Goal: Task Accomplishment & Management: Use online tool/utility

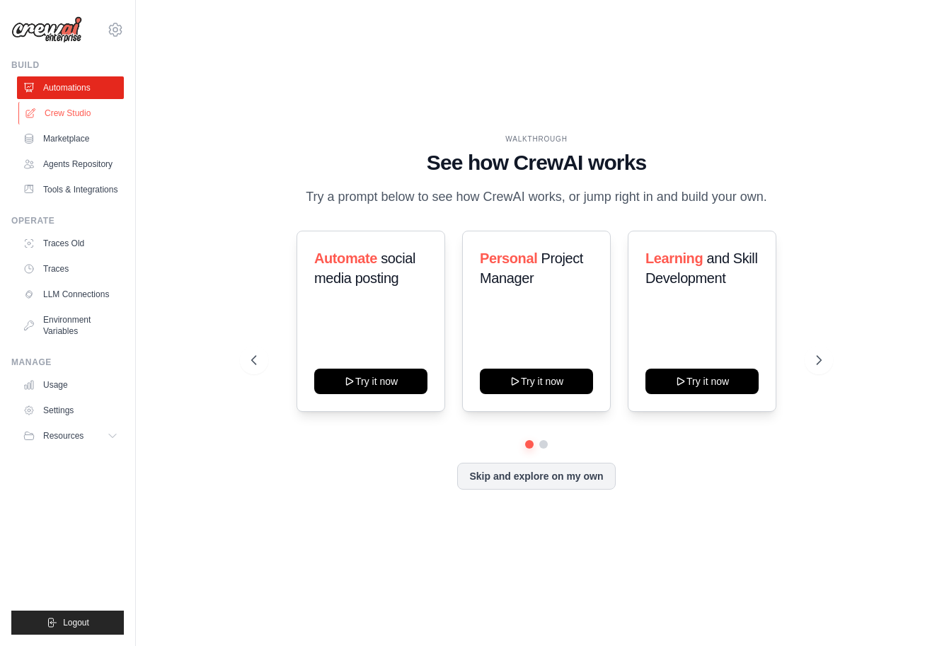
click at [65, 115] on link "Crew Studio" at bounding box center [71, 113] width 107 height 23
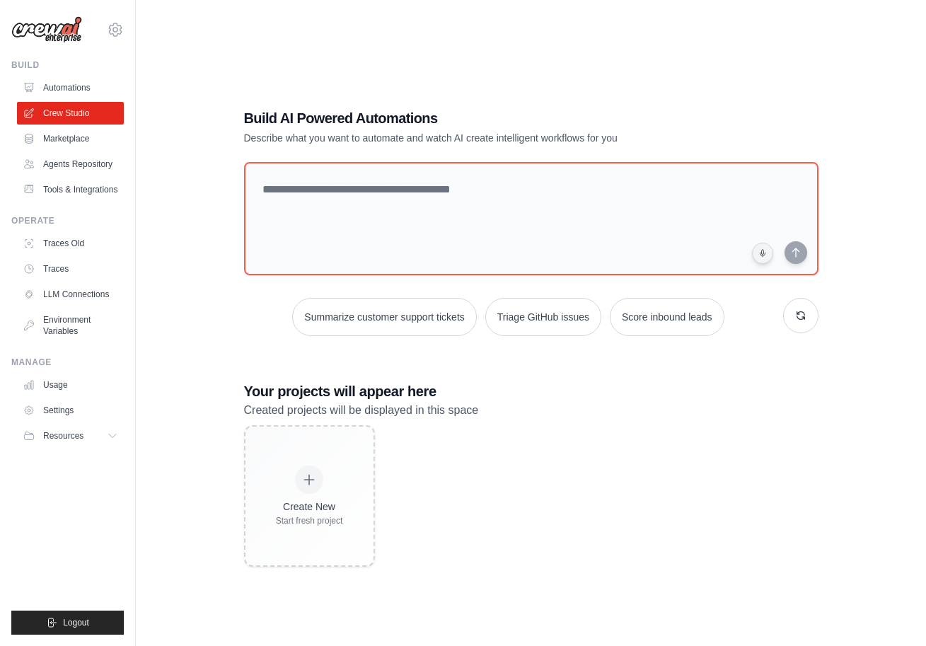
scroll to position [28, 0]
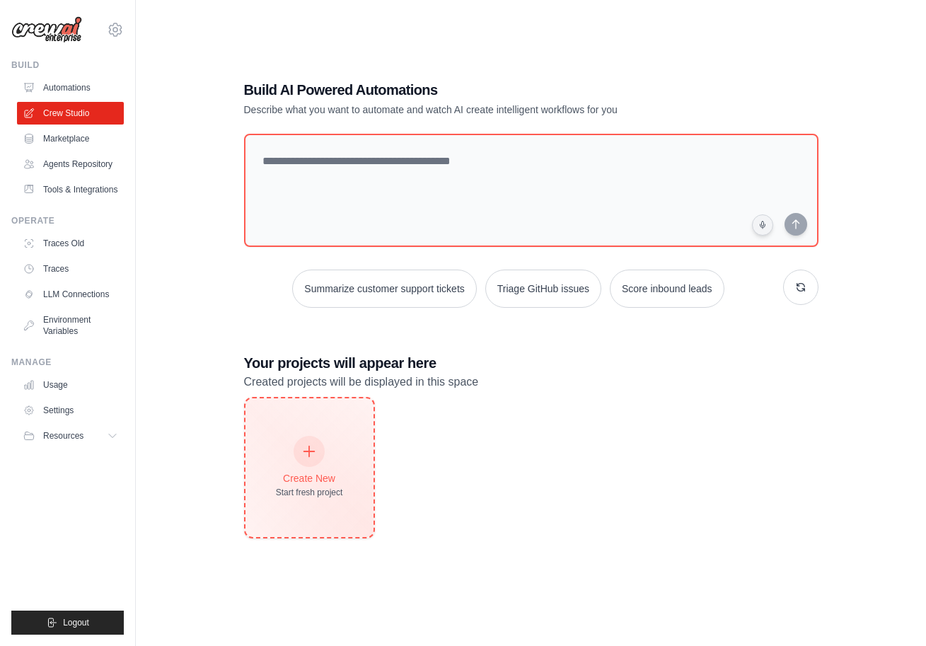
click at [365, 448] on div "Create New Start fresh project" at bounding box center [309, 467] width 128 height 139
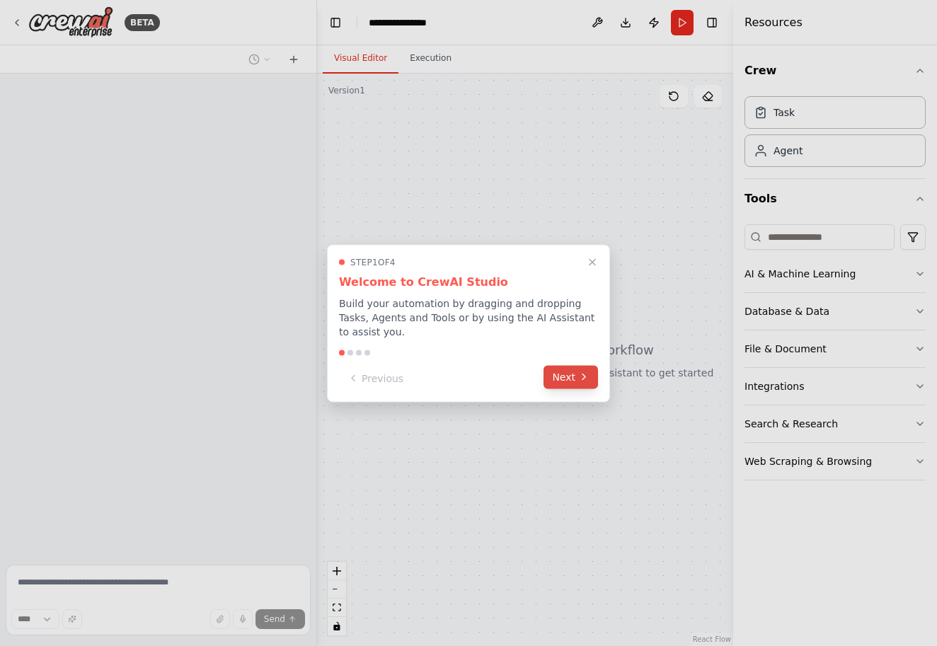
click at [564, 375] on button "Next" at bounding box center [570, 376] width 54 height 23
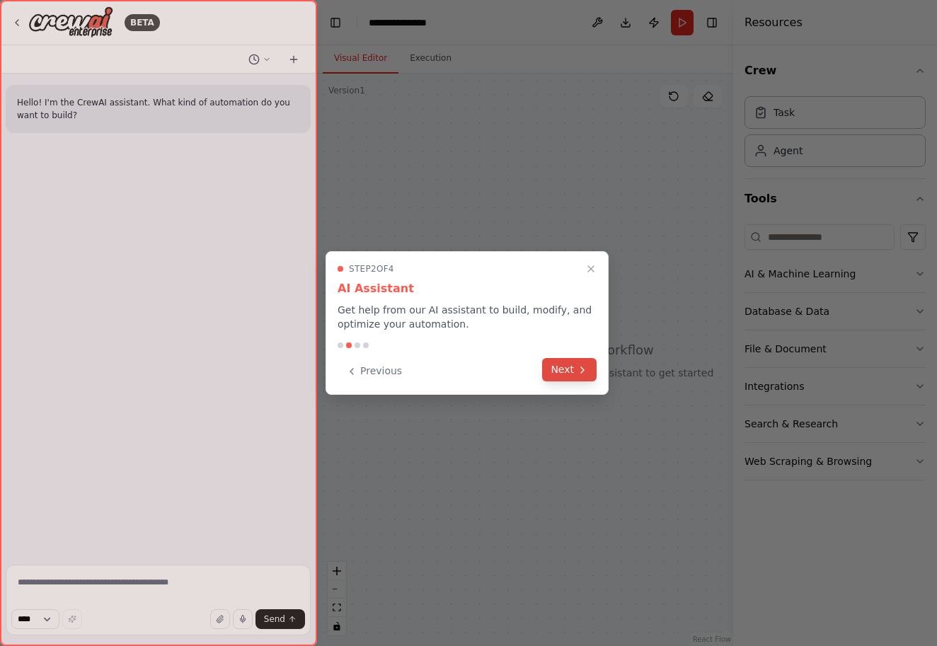
click at [564, 377] on button "Next" at bounding box center [569, 369] width 54 height 23
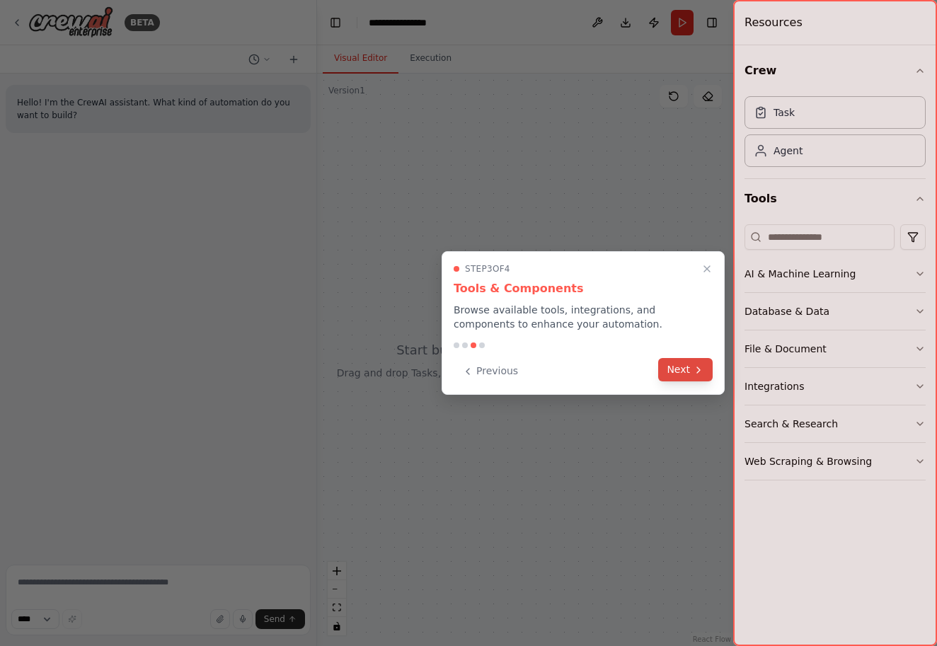
click at [672, 372] on button "Next" at bounding box center [685, 369] width 54 height 23
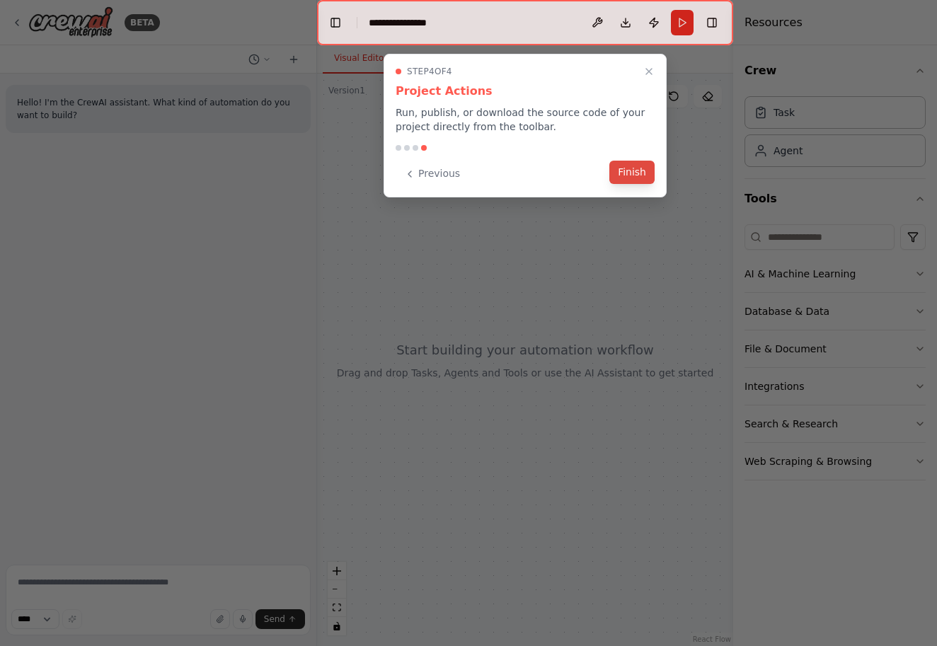
click at [642, 178] on button "Finish" at bounding box center [631, 172] width 45 height 23
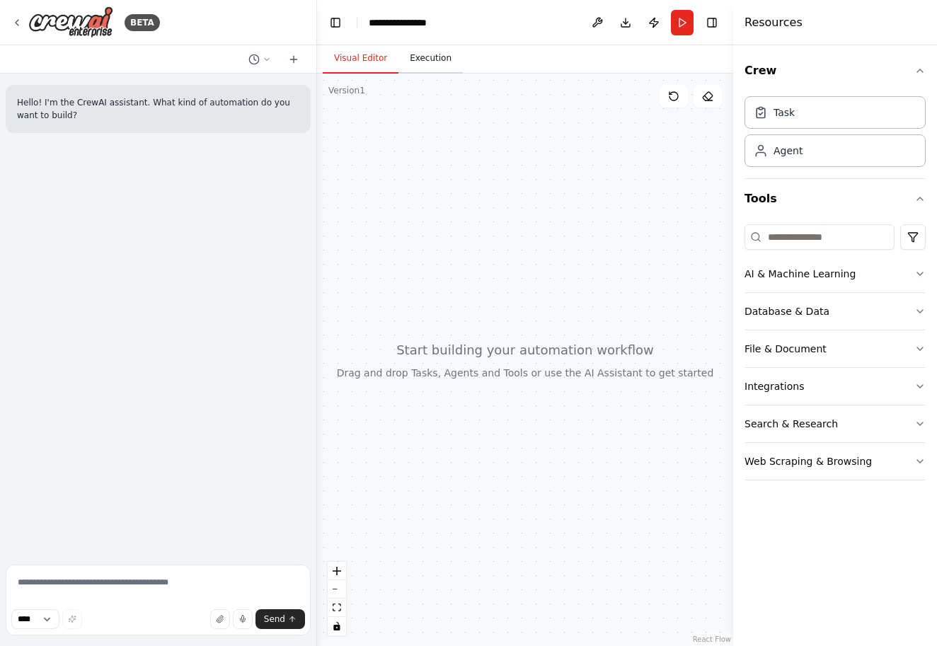
click at [410, 57] on button "Execution" at bounding box center [430, 59] width 64 height 30
click at [352, 66] on button "Visual Editor" at bounding box center [361, 59] width 76 height 30
click at [439, 65] on button "Execution" at bounding box center [430, 59] width 64 height 30
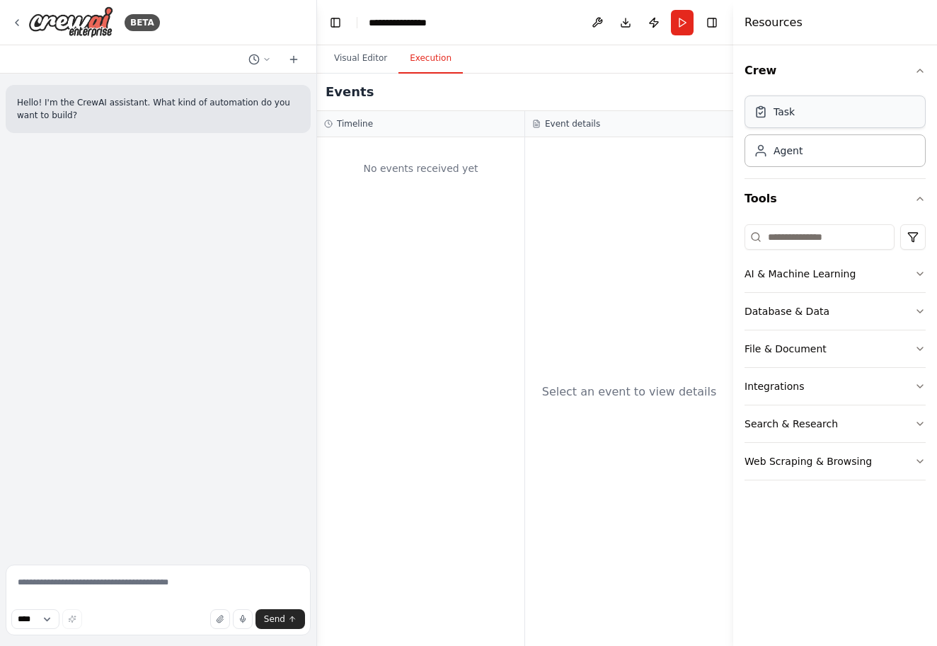
click at [826, 118] on div "Task" at bounding box center [834, 111] width 181 height 33
click at [807, 151] on div "Agent" at bounding box center [834, 150] width 181 height 33
click at [758, 377] on button "Integrations" at bounding box center [834, 386] width 181 height 37
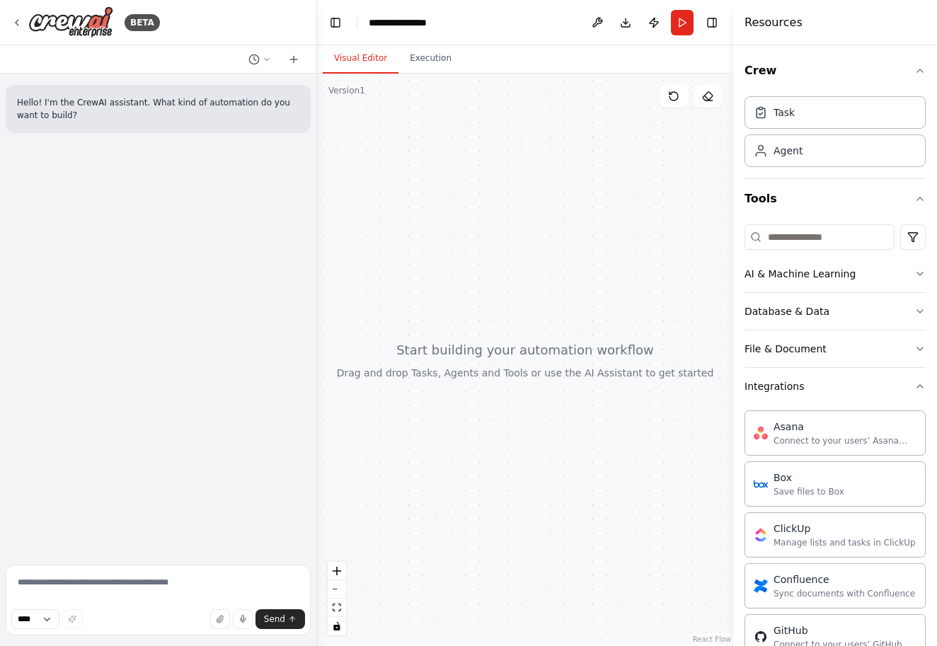
click at [381, 55] on button "Visual Editor" at bounding box center [361, 59] width 76 height 30
click at [347, 575] on div at bounding box center [525, 360] width 416 height 572
click at [342, 575] on button "zoom in" at bounding box center [336, 571] width 18 height 18
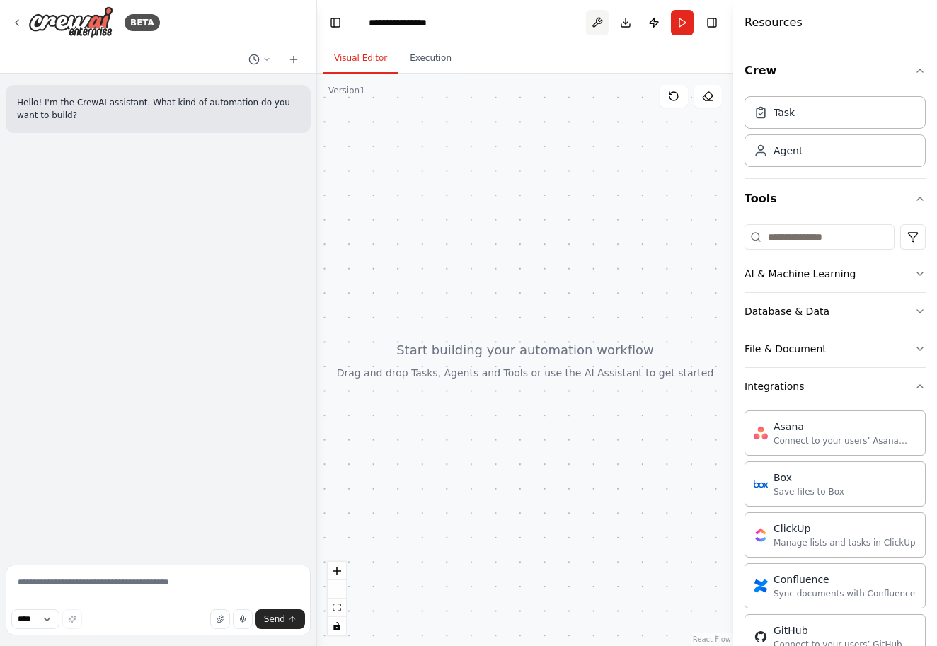
click at [594, 18] on button at bounding box center [597, 22] width 23 height 25
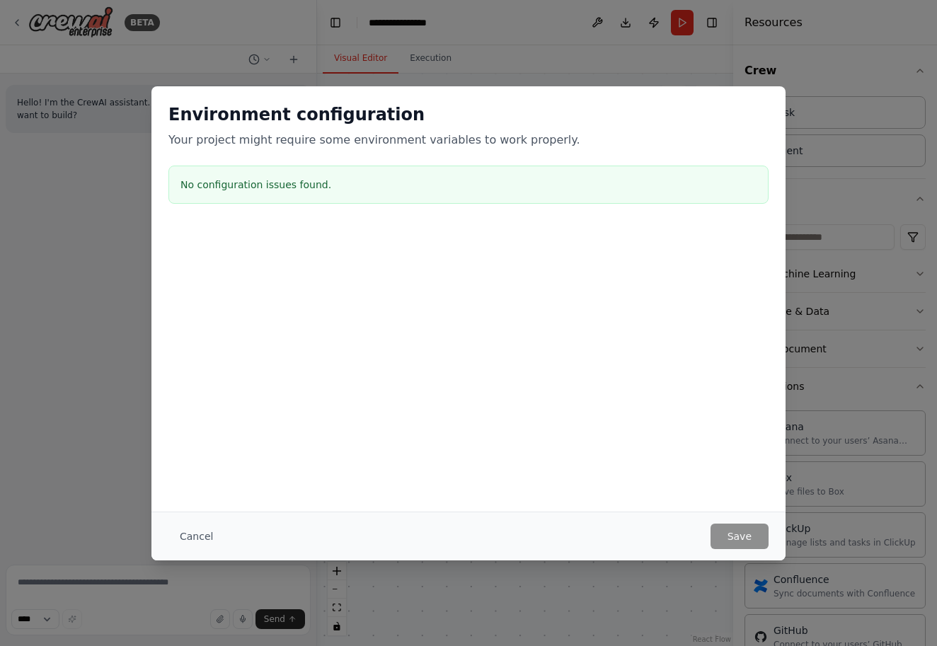
click at [678, 66] on div "Environment configuration Your project might require some environment variables…" at bounding box center [468, 323] width 937 height 646
click at [207, 536] on button "Cancel" at bounding box center [196, 535] width 56 height 25
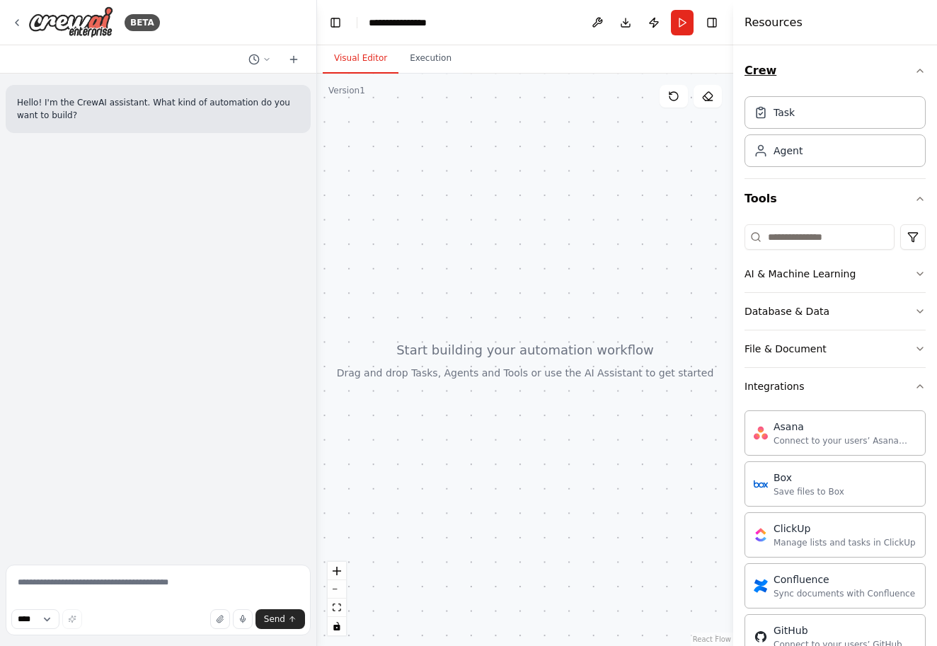
click at [768, 73] on button "Crew" at bounding box center [834, 71] width 181 height 40
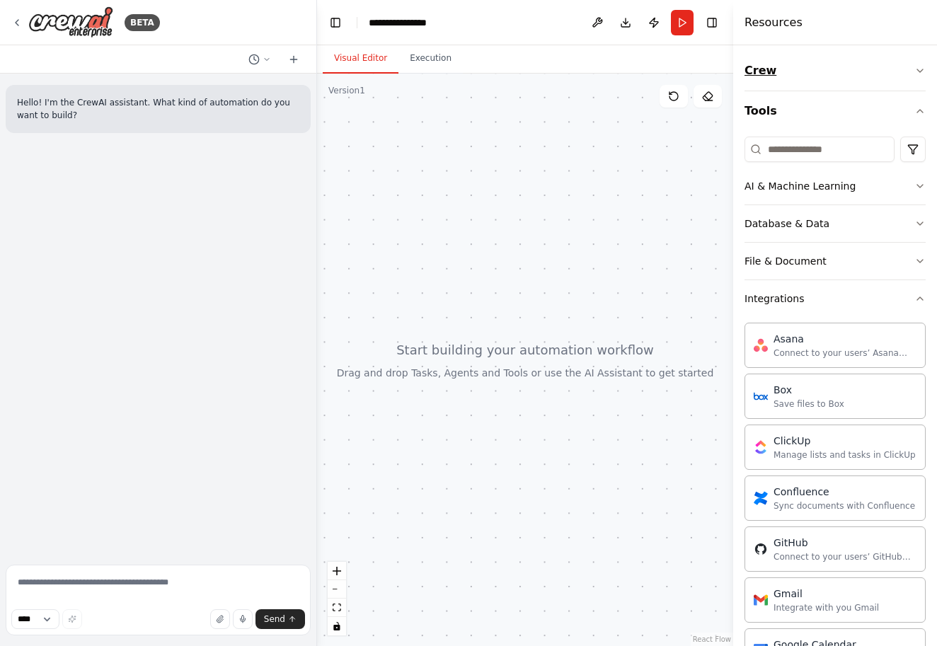
click at [768, 73] on button "Crew" at bounding box center [834, 71] width 181 height 40
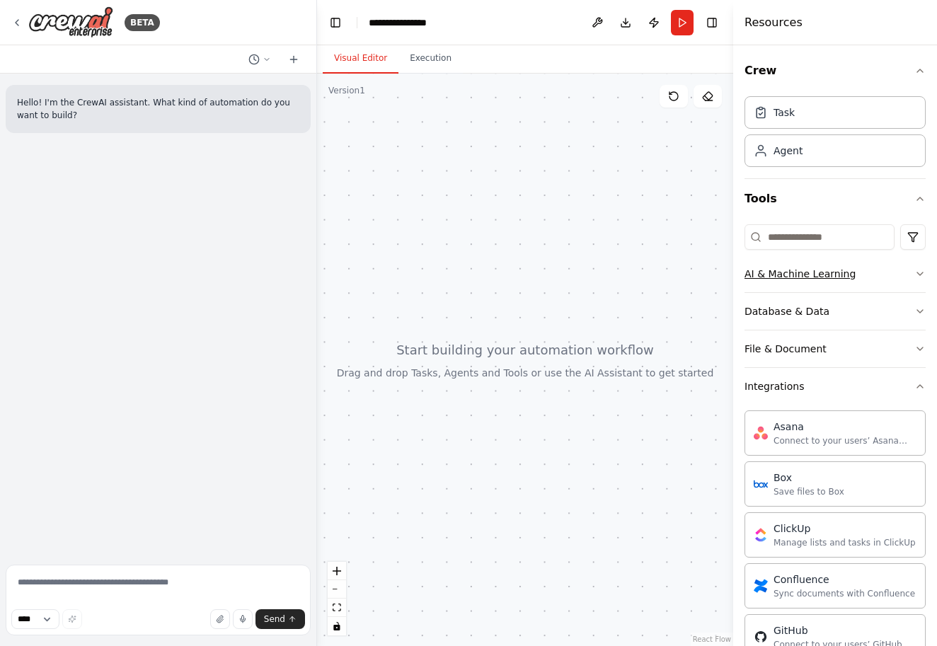
click at [881, 272] on button "AI & Machine Learning" at bounding box center [834, 273] width 181 height 37
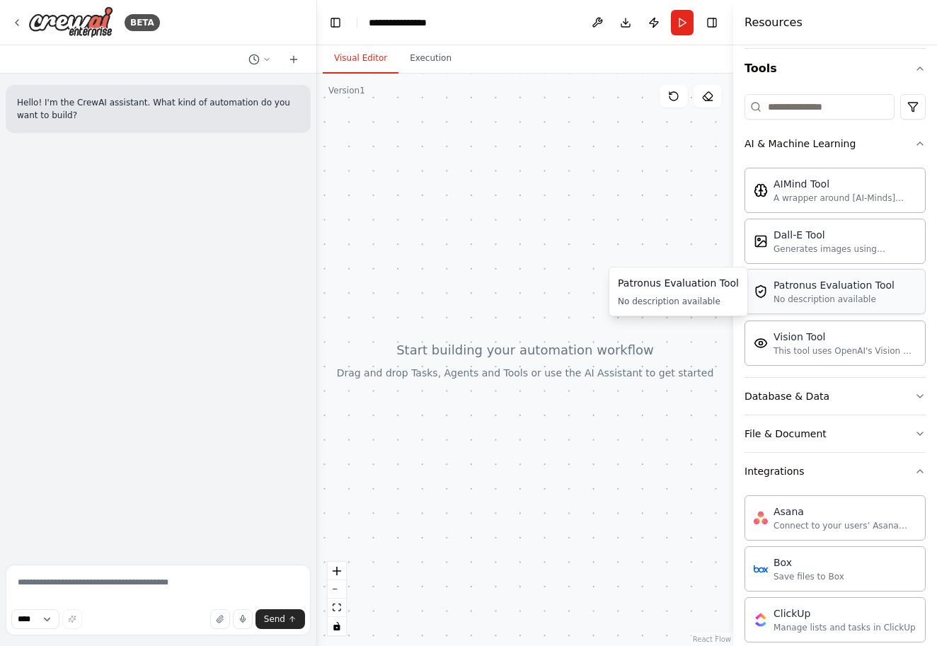
scroll to position [162, 0]
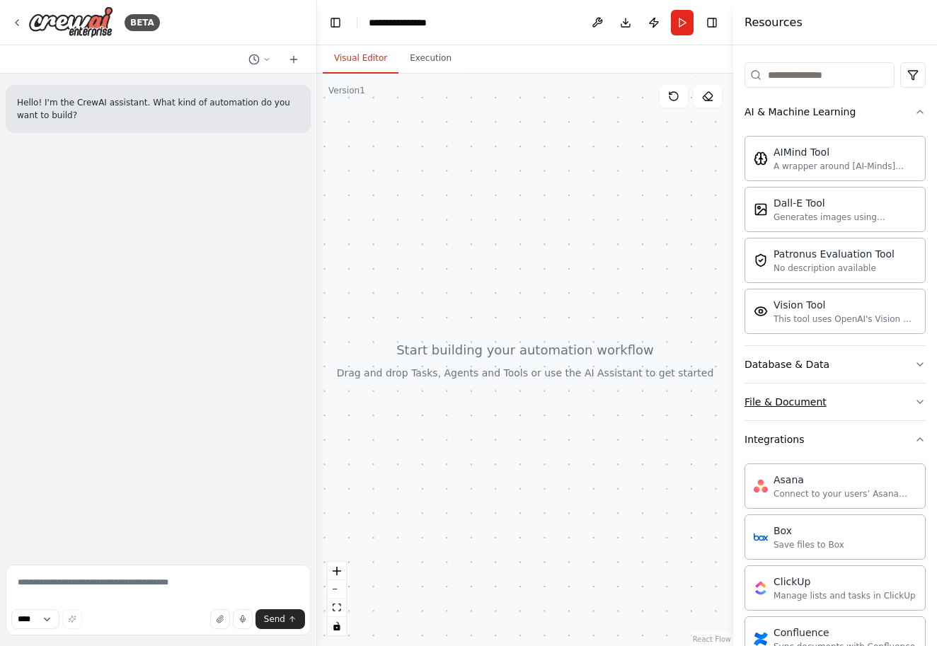
click at [788, 395] on div "File & Document" at bounding box center [785, 402] width 82 height 14
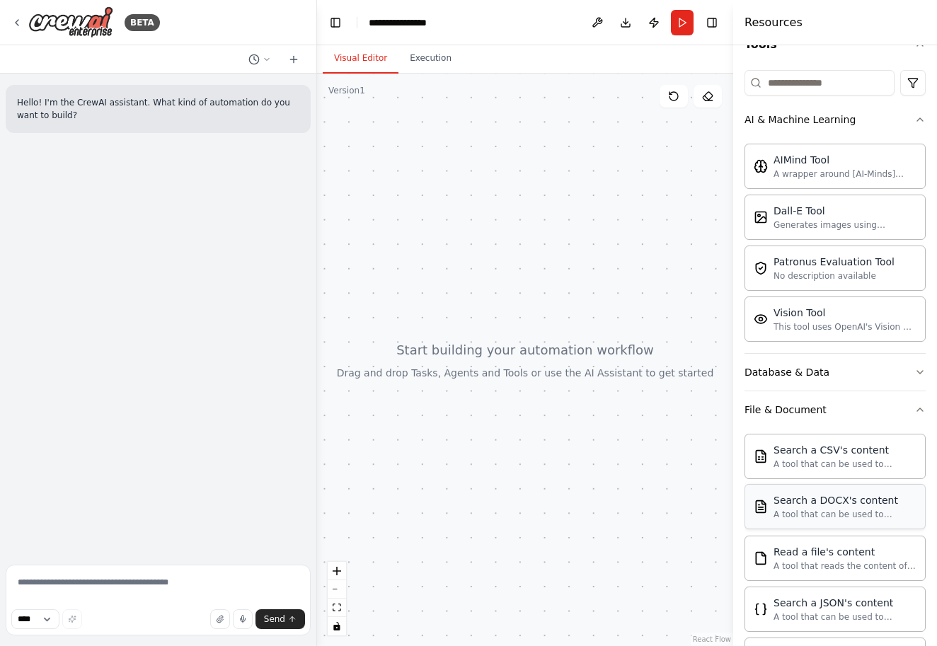
scroll to position [151, 0]
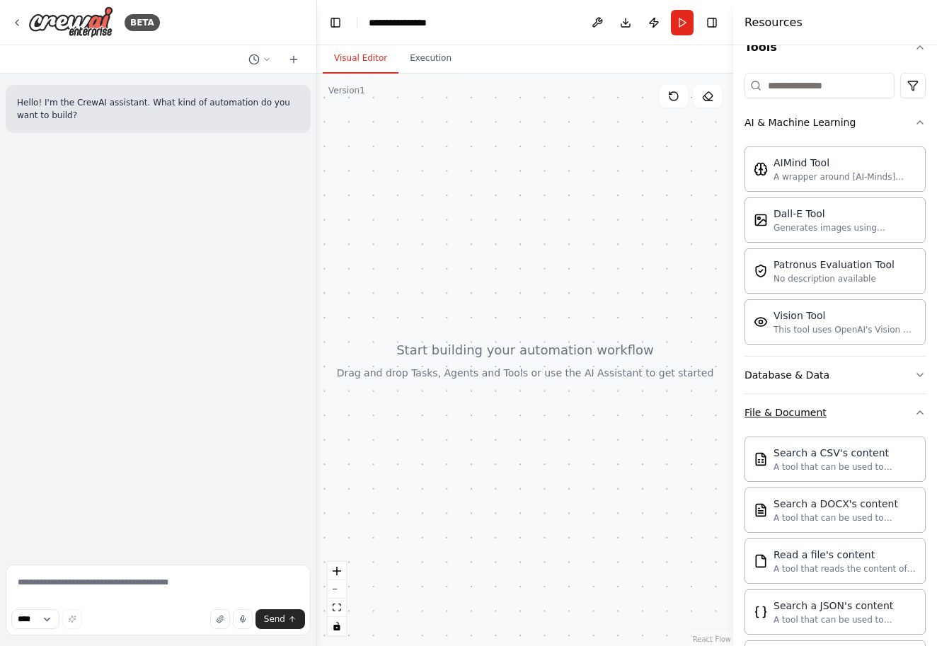
click at [799, 410] on div "File & Document" at bounding box center [785, 412] width 82 height 14
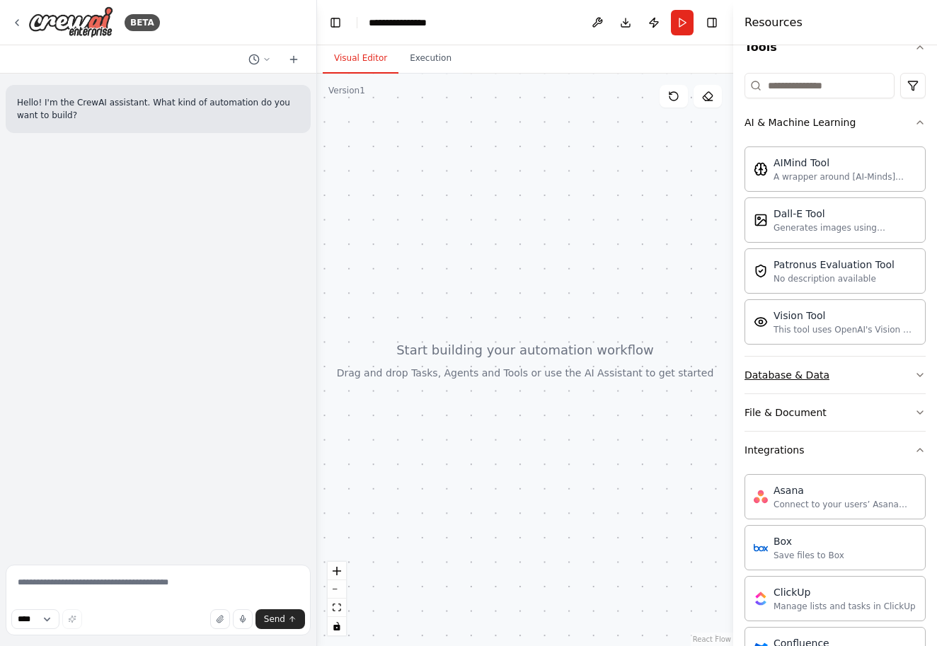
click at [817, 379] on div "Database & Data" at bounding box center [786, 375] width 85 height 14
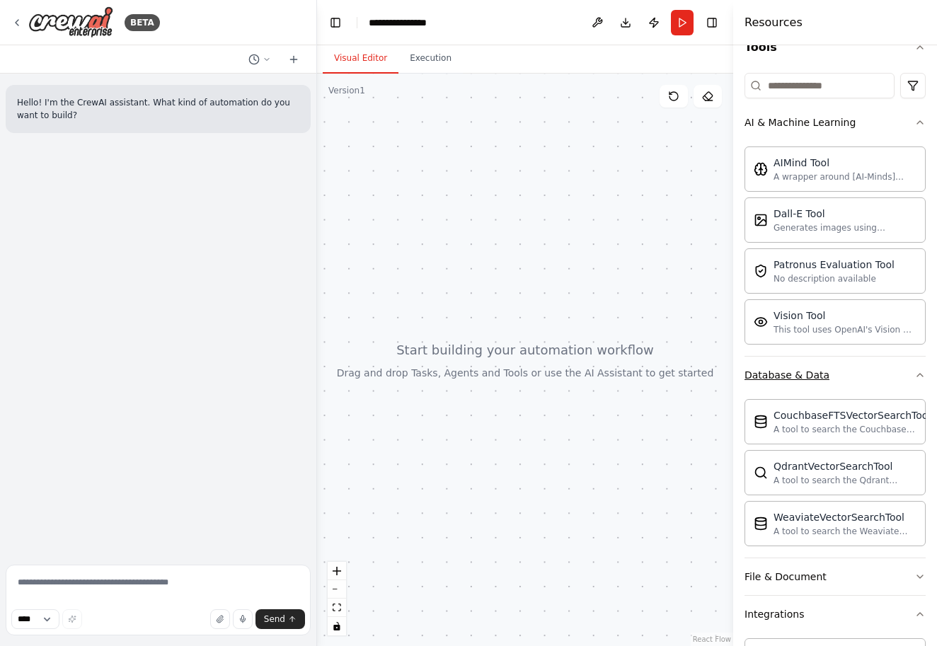
click at [806, 371] on div "Database & Data" at bounding box center [786, 375] width 85 height 14
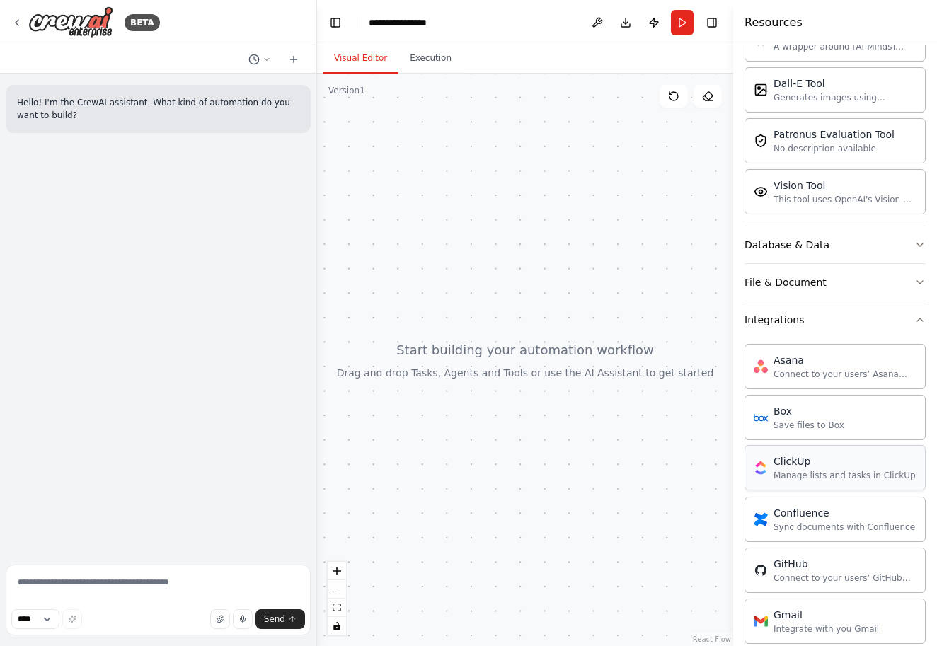
scroll to position [340, 0]
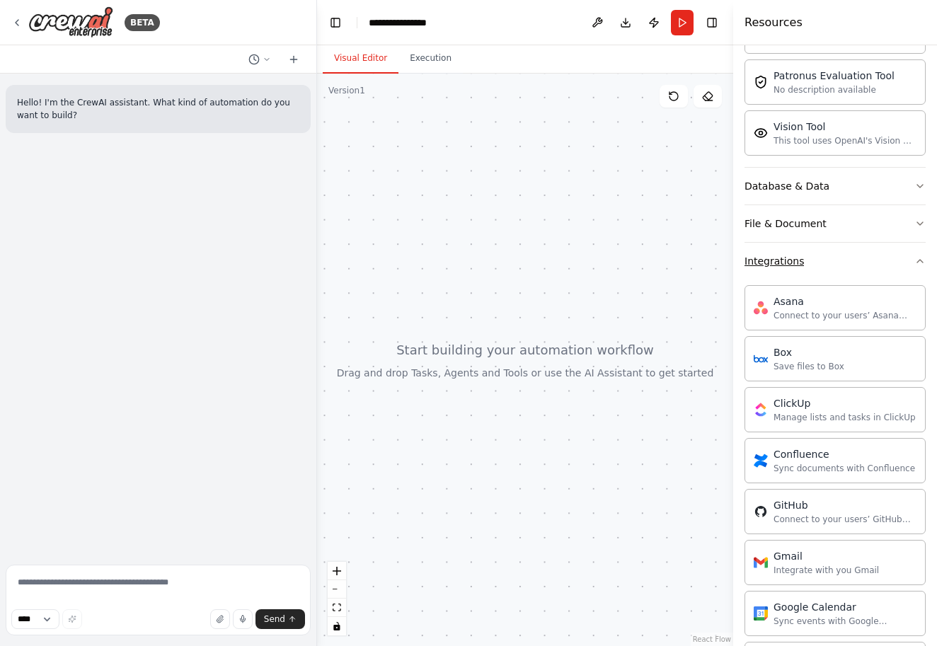
click at [805, 267] on button "Integrations" at bounding box center [834, 261] width 181 height 37
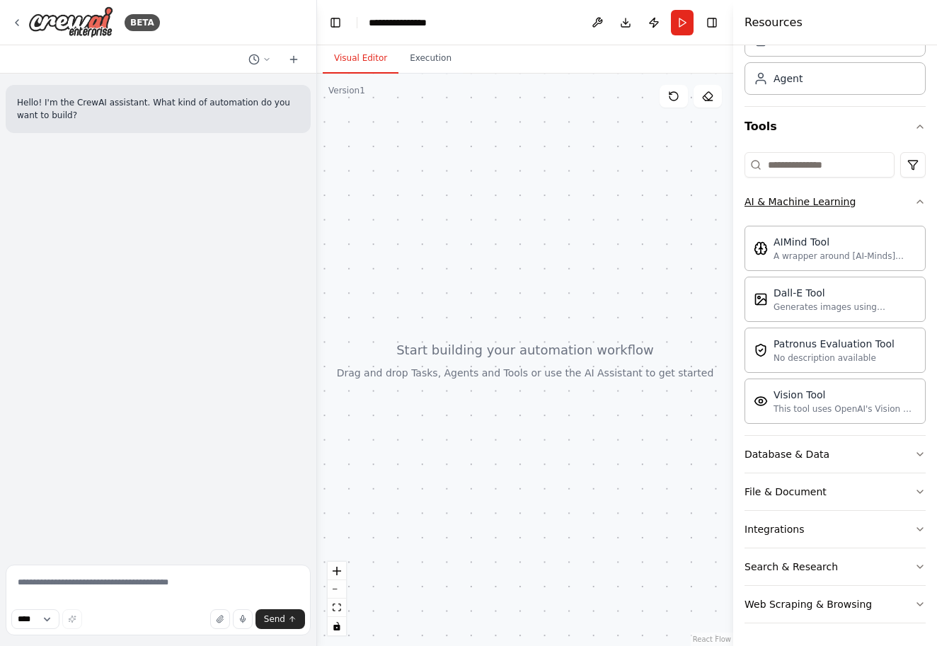
click at [811, 195] on div "AI & Machine Learning" at bounding box center [799, 202] width 111 height 14
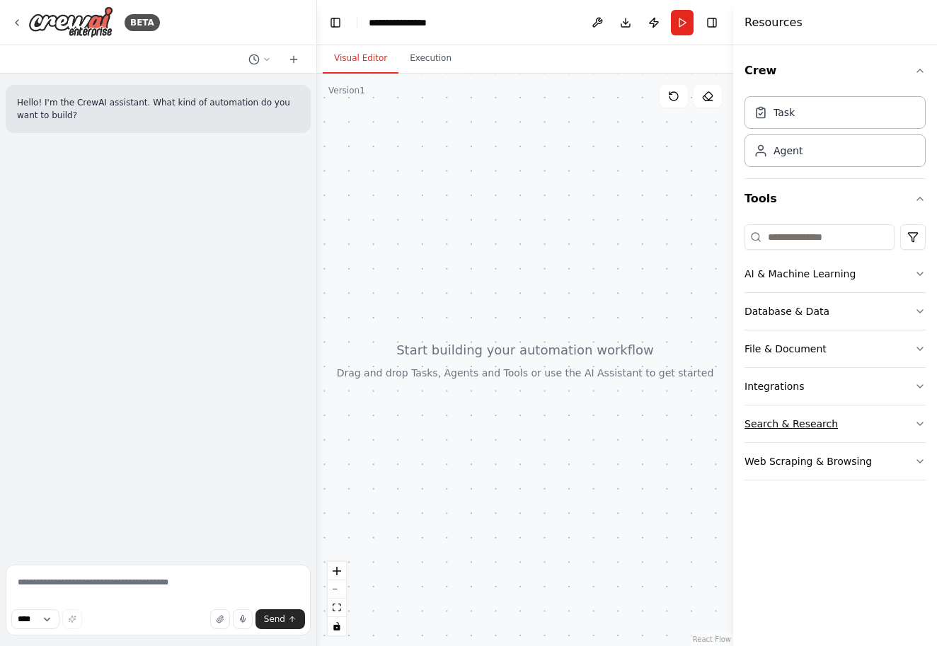
click at [787, 419] on div "Search & Research" at bounding box center [790, 424] width 93 height 14
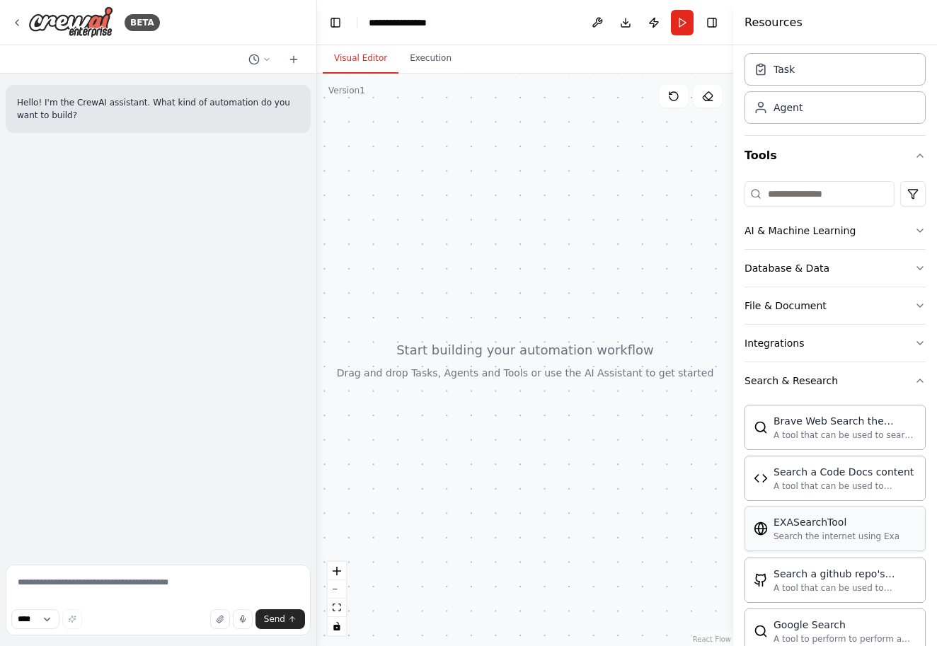
scroll to position [46, 0]
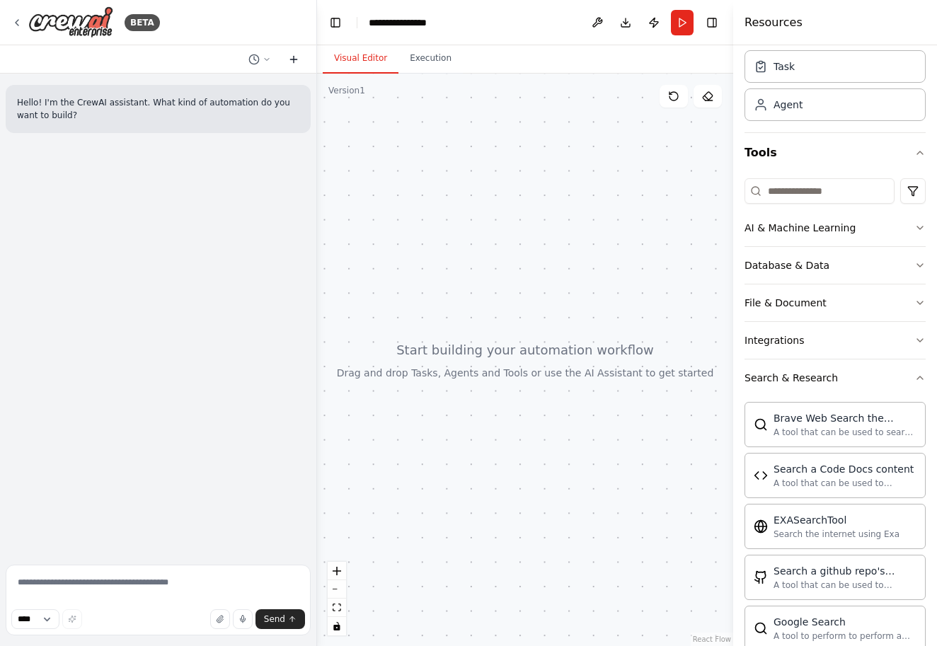
click at [286, 54] on button at bounding box center [293, 59] width 23 height 17
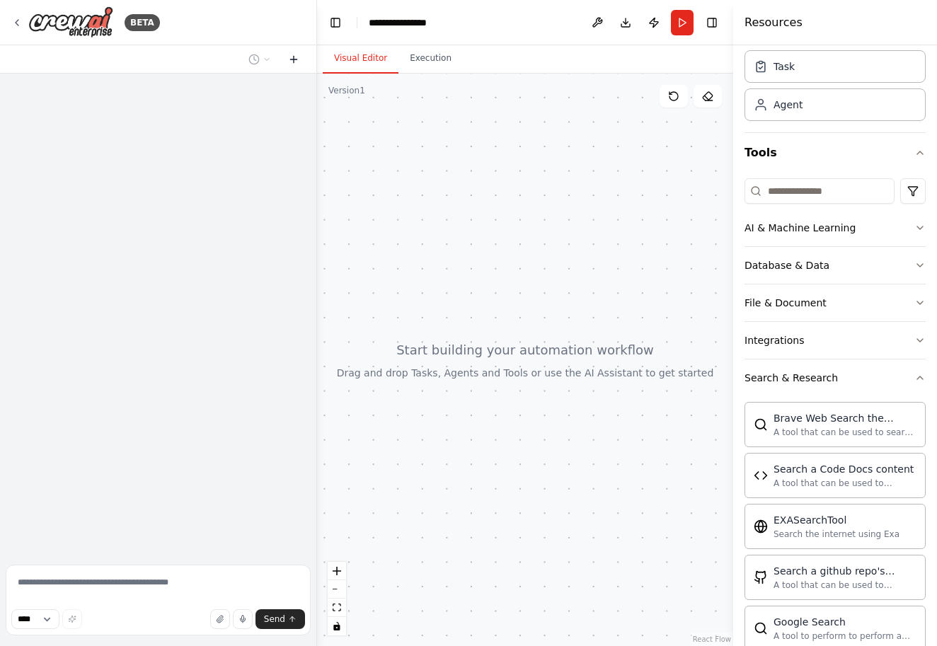
click at [286, 54] on button at bounding box center [293, 59] width 23 height 17
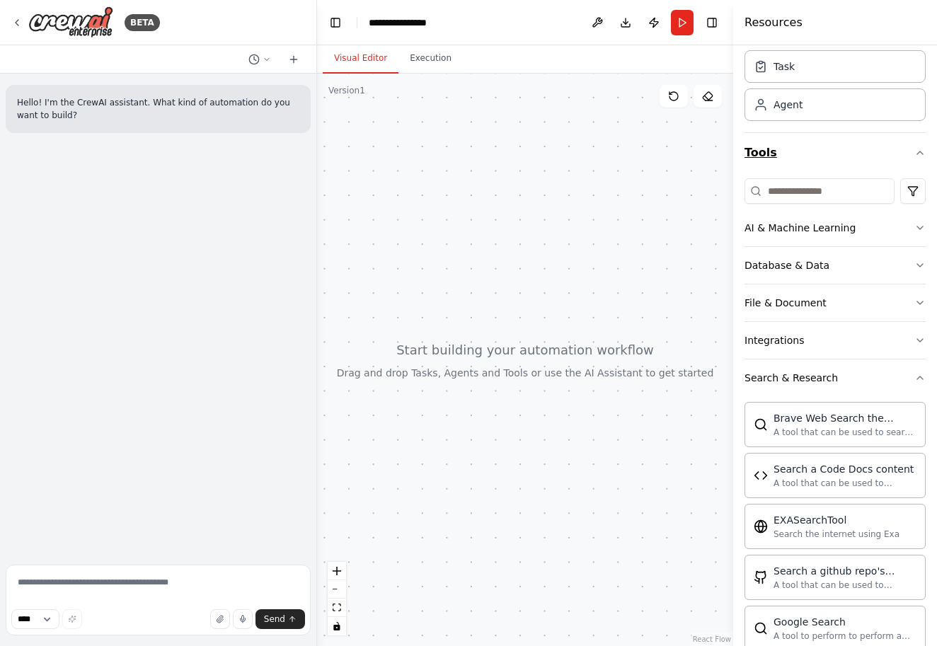
scroll to position [0, 0]
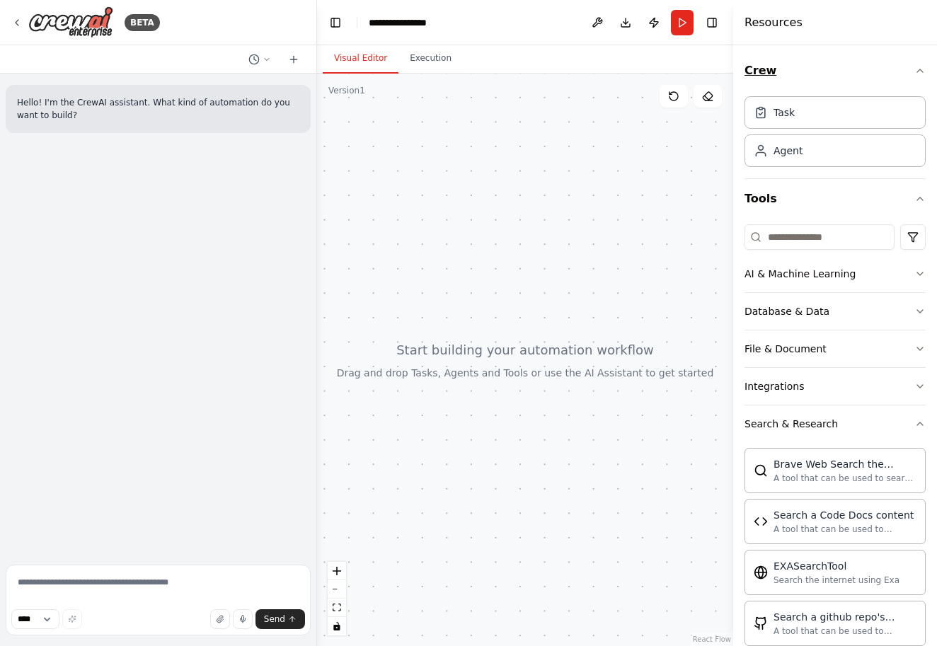
click at [765, 71] on button "Crew" at bounding box center [834, 71] width 181 height 40
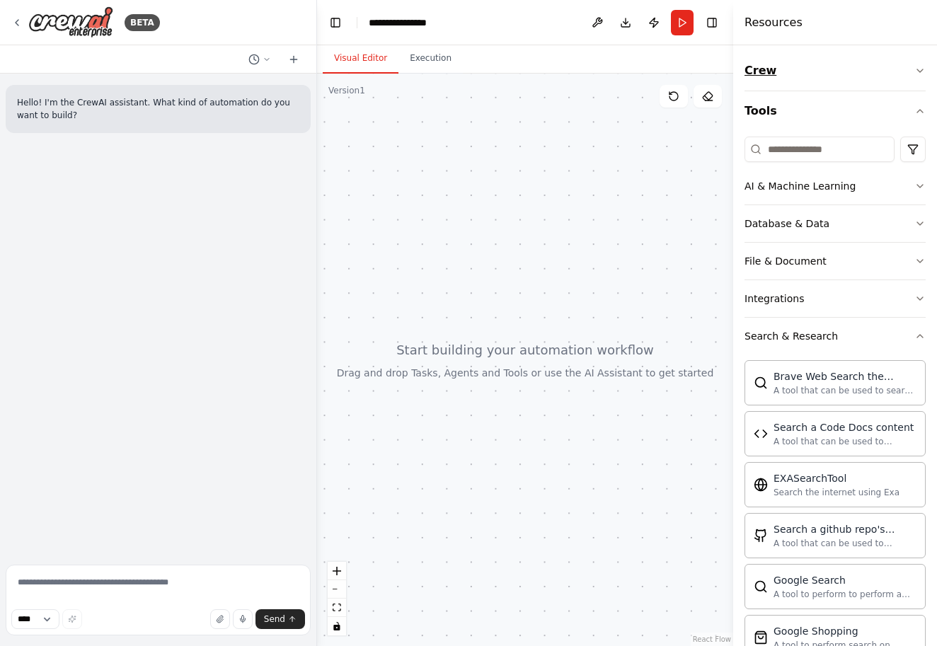
click at [765, 71] on button "Crew" at bounding box center [834, 71] width 181 height 40
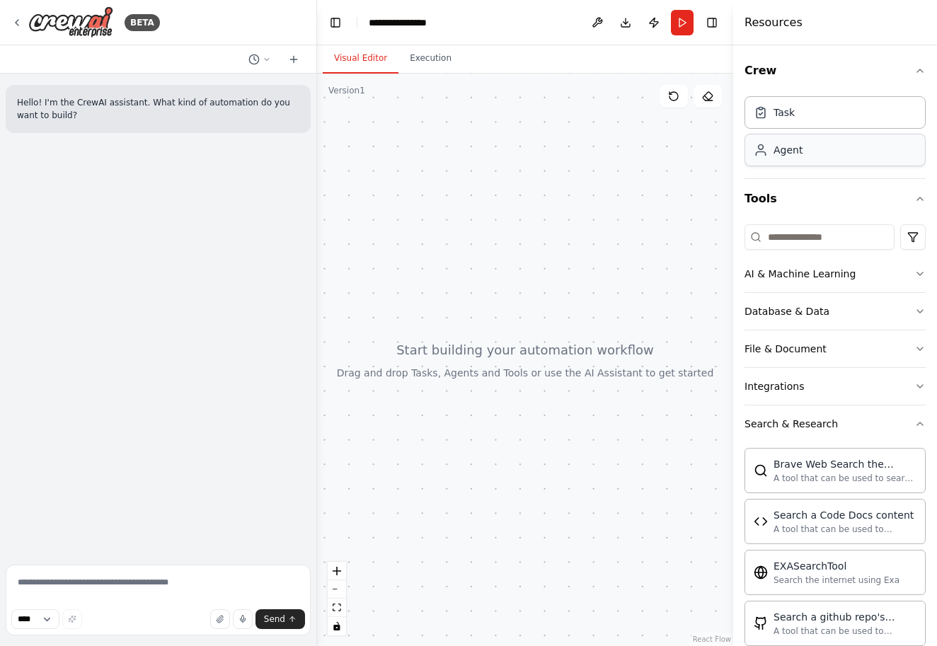
click at [806, 148] on div "Agent" at bounding box center [834, 150] width 181 height 33
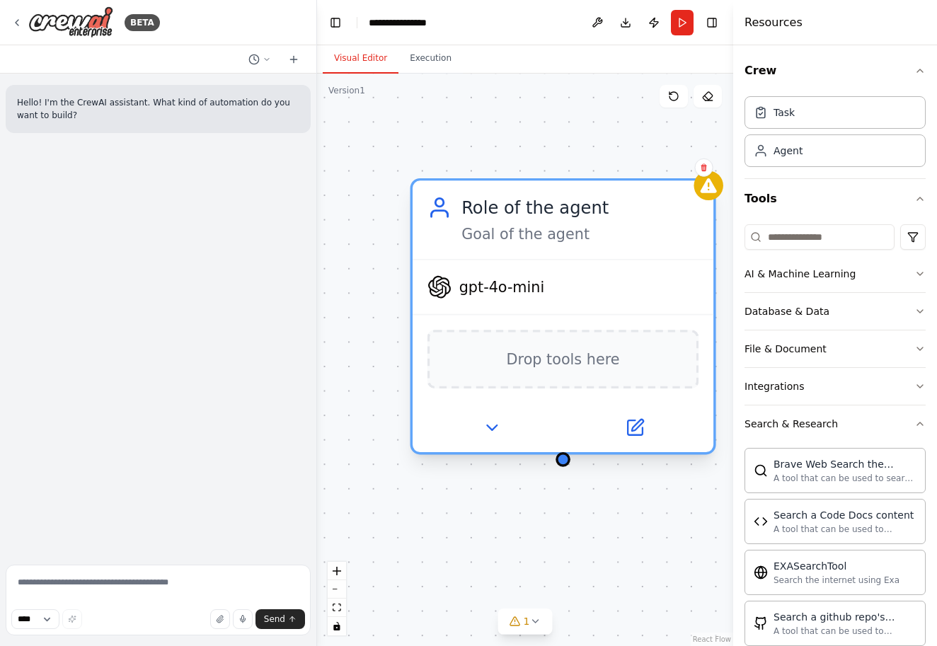
drag, startPoint x: 593, startPoint y: 324, endPoint x: 538, endPoint y: 273, distance: 75.1
click at [538, 273] on div "gpt-4o-mini" at bounding box center [562, 287] width 301 height 54
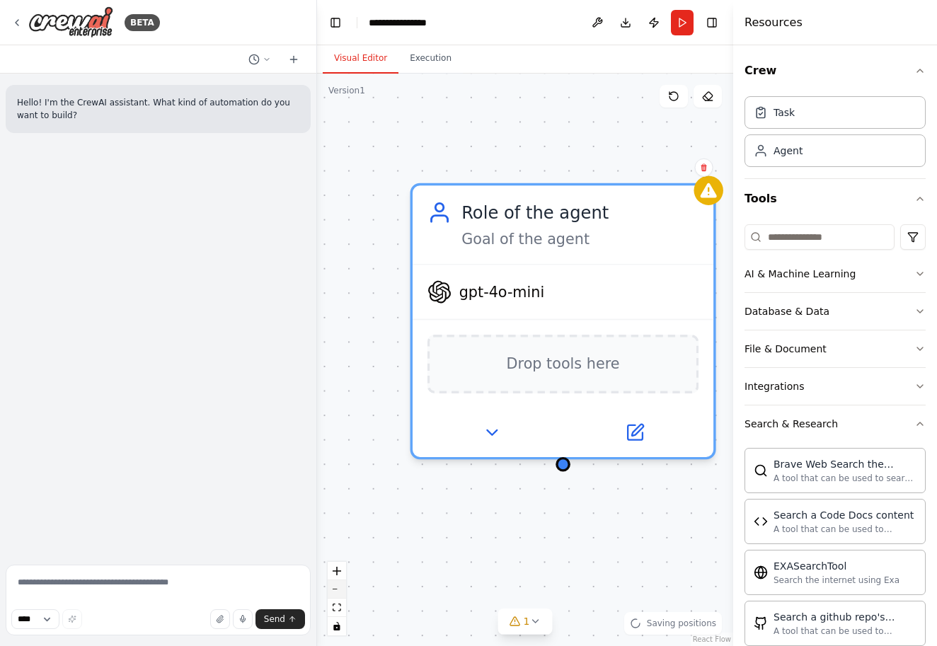
click at [335, 591] on button "zoom out" at bounding box center [336, 589] width 18 height 18
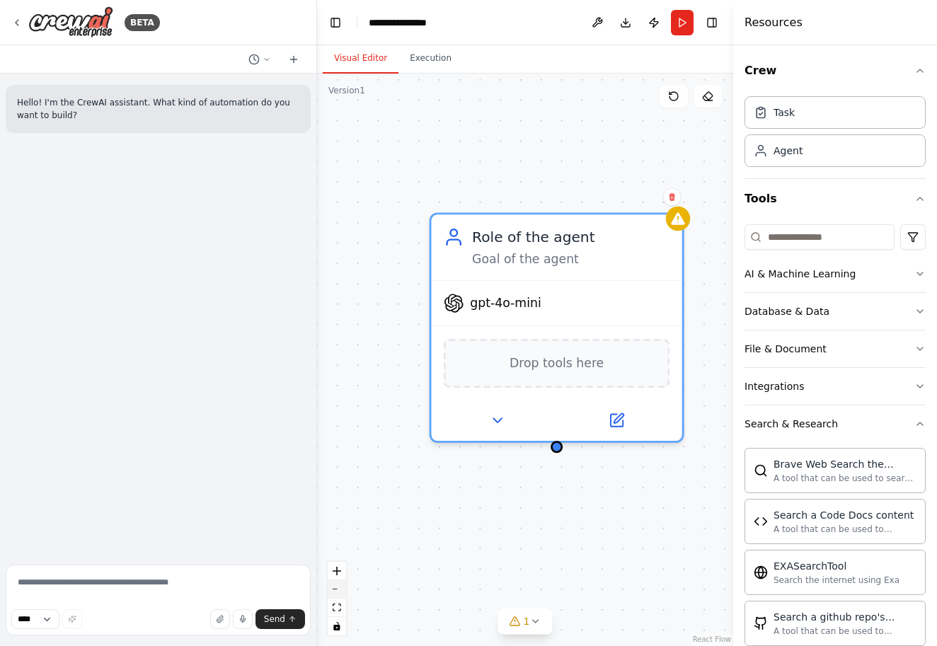
click at [336, 591] on button "zoom out" at bounding box center [336, 589] width 18 height 18
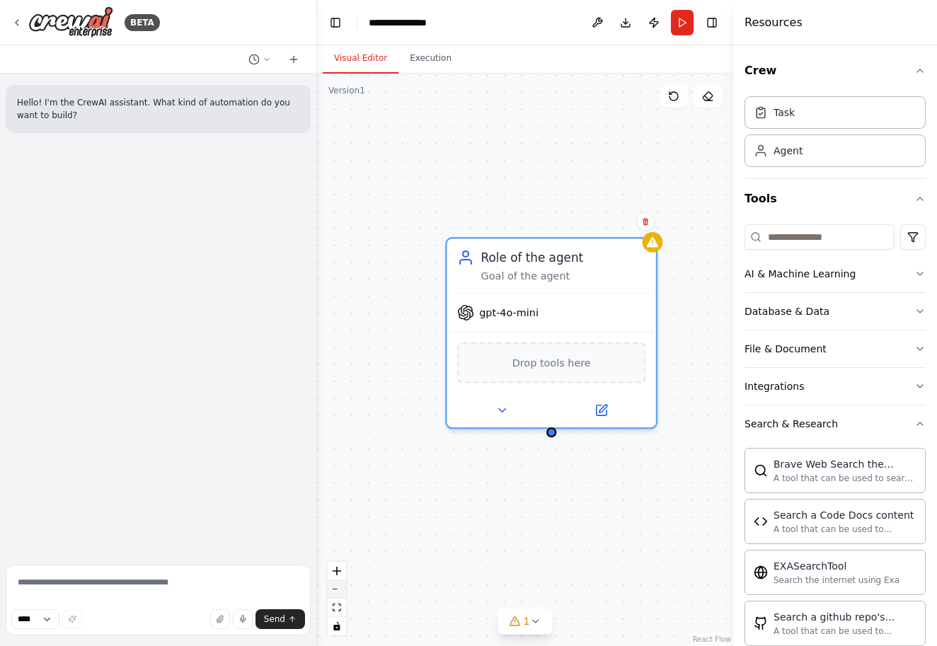
click at [336, 591] on button "zoom out" at bounding box center [336, 589] width 18 height 18
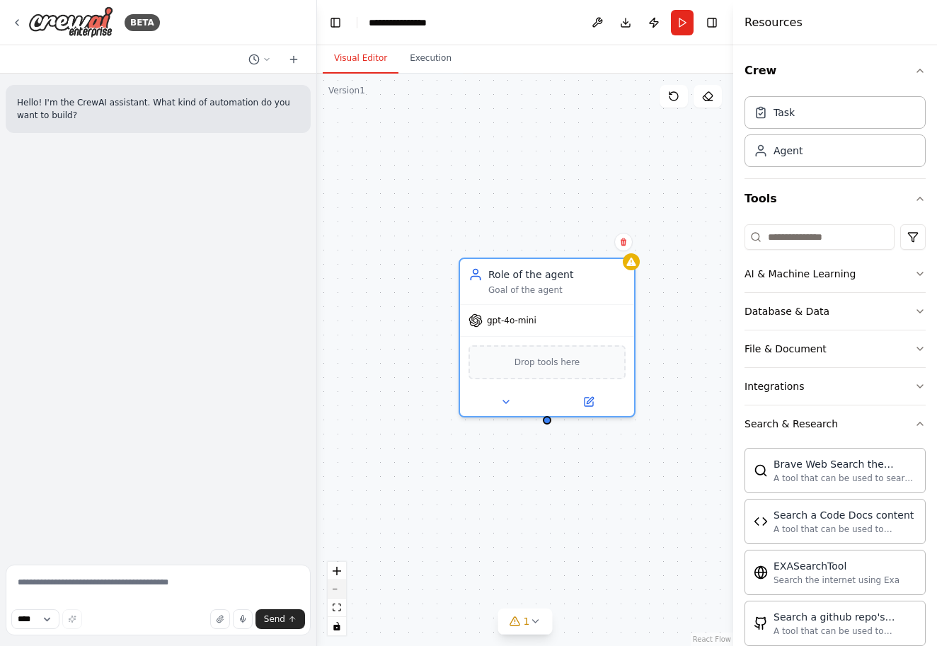
click at [337, 591] on button "zoom out" at bounding box center [336, 589] width 18 height 18
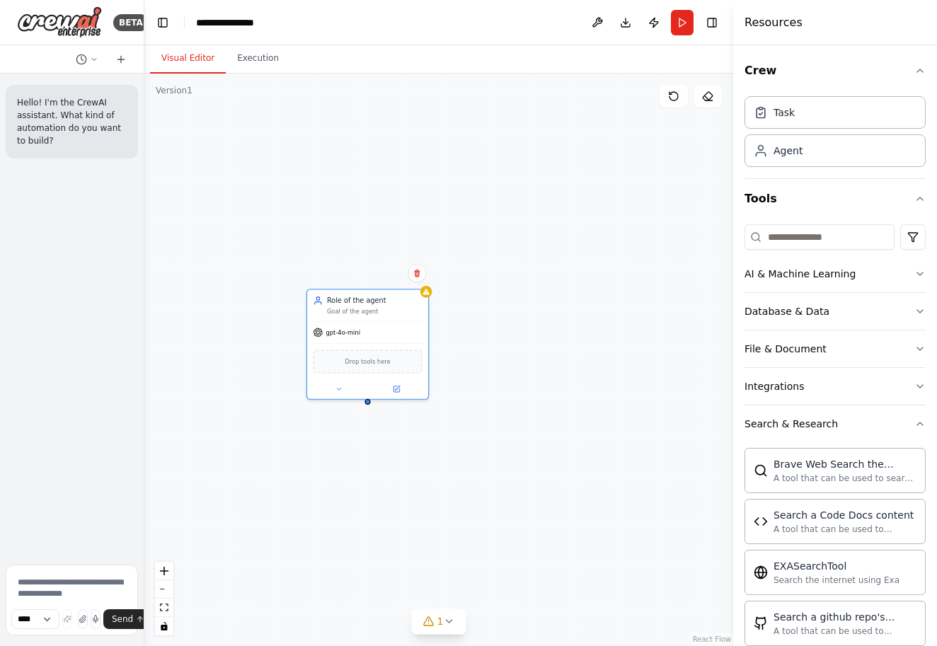
drag, startPoint x: 313, startPoint y: 209, endPoint x: 110, endPoint y: 237, distance: 205.6
click at [110, 237] on div "BETA Hello! I'm the CrewAI assistant. What kind of automation do you want to bu…" at bounding box center [72, 323] width 144 height 646
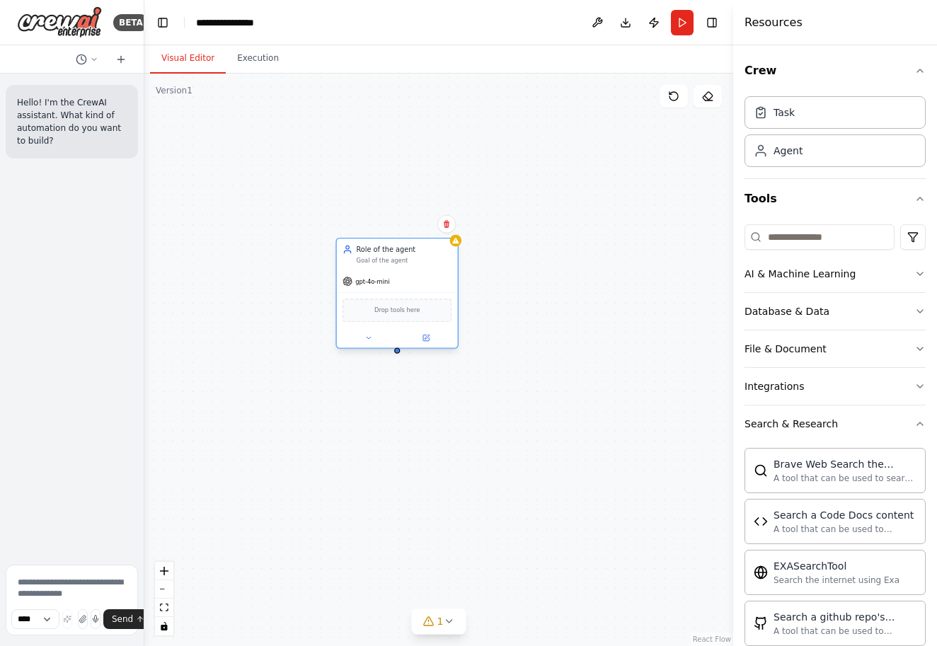
drag, startPoint x: 386, startPoint y: 338, endPoint x: 406, endPoint y: 306, distance: 37.9
click at [406, 306] on span "Drop tools here" at bounding box center [396, 311] width 45 height 10
click at [159, 570] on button "zoom in" at bounding box center [164, 571] width 18 height 18
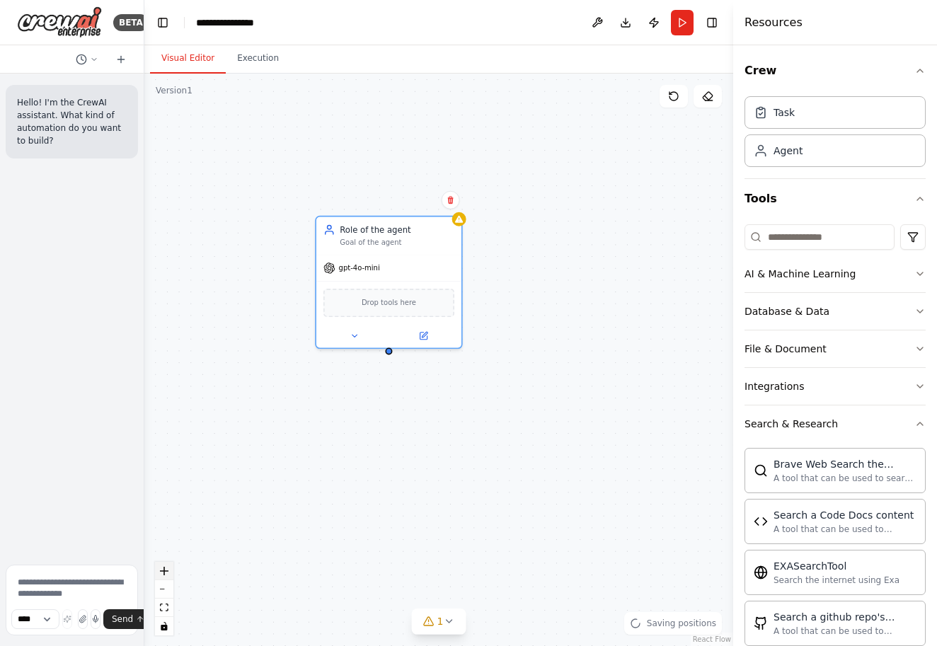
click at [159, 570] on button "zoom in" at bounding box center [164, 571] width 18 height 18
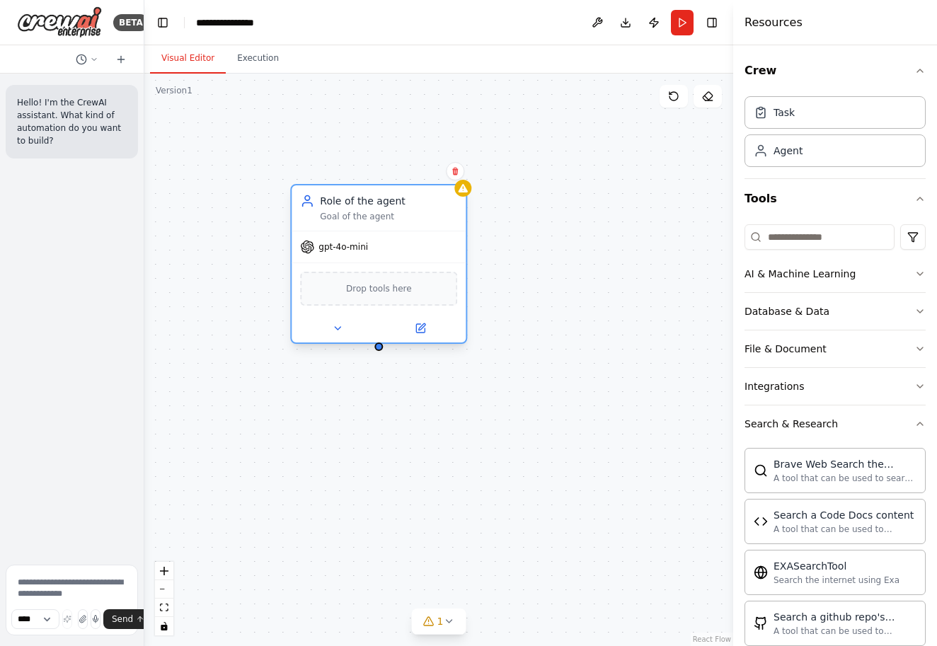
click at [381, 296] on div "Drop tools here" at bounding box center [378, 289] width 157 height 34
click at [419, 332] on icon at bounding box center [420, 328] width 8 height 8
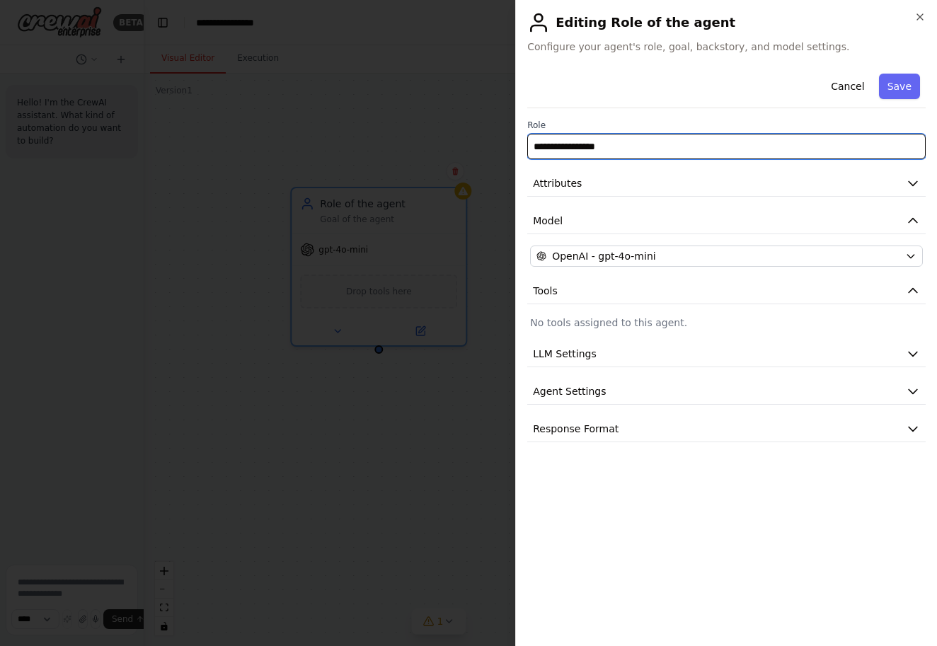
click at [622, 147] on input "**********" at bounding box center [726, 146] width 398 height 25
click at [579, 176] on span "Attributes" at bounding box center [557, 183] width 49 height 14
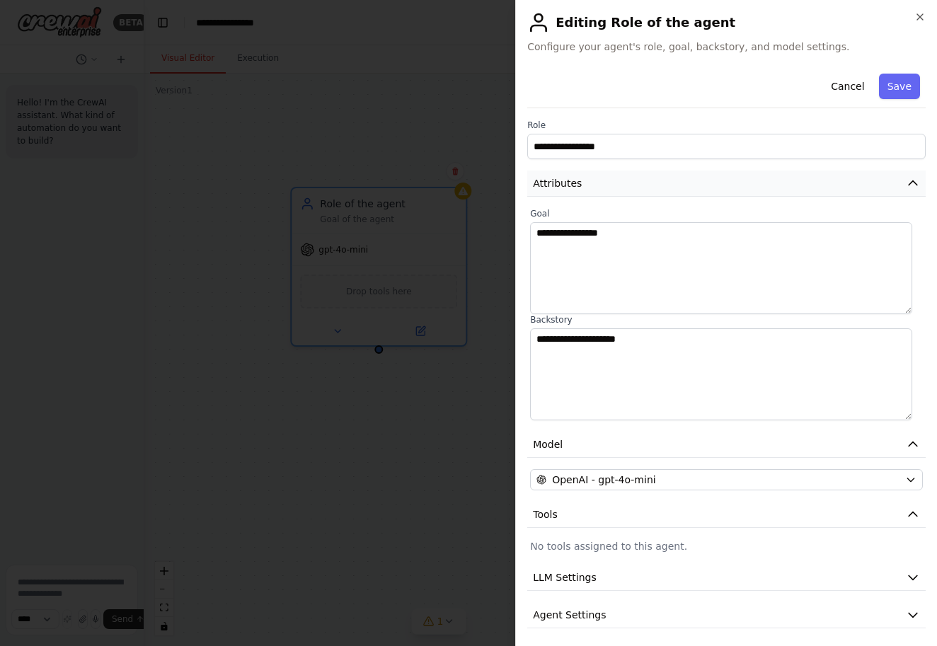
click at [579, 176] on span "Attributes" at bounding box center [557, 183] width 49 height 14
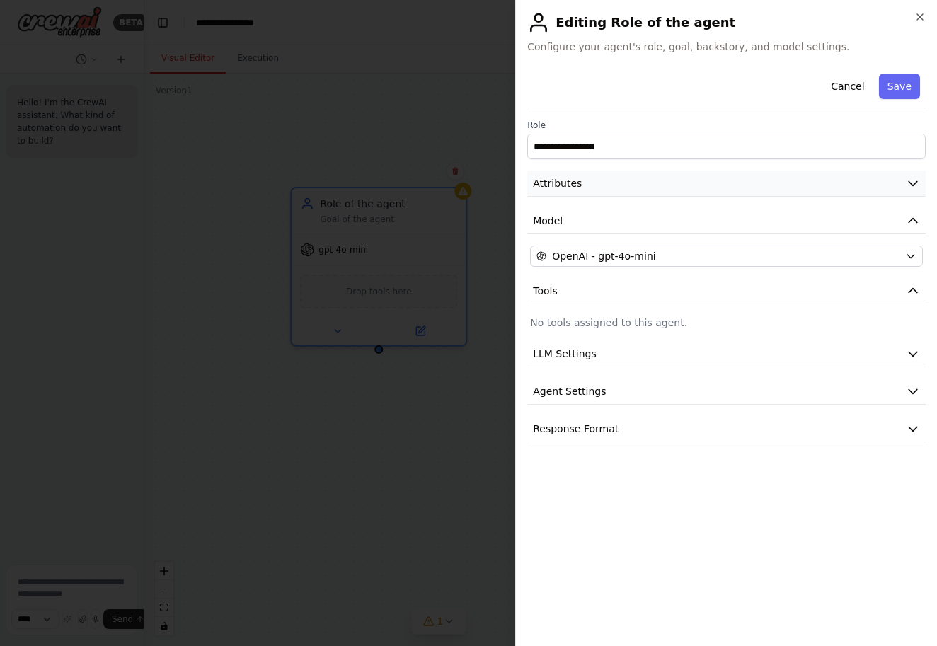
click at [579, 176] on span "Attributes" at bounding box center [557, 183] width 49 height 14
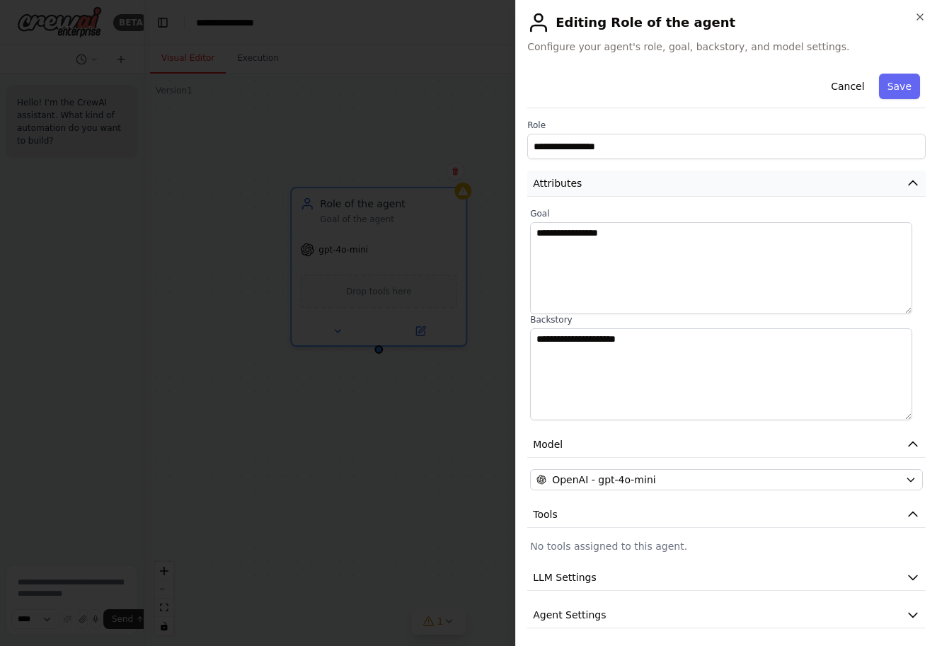
click at [635, 179] on button "Attributes" at bounding box center [726, 183] width 398 height 26
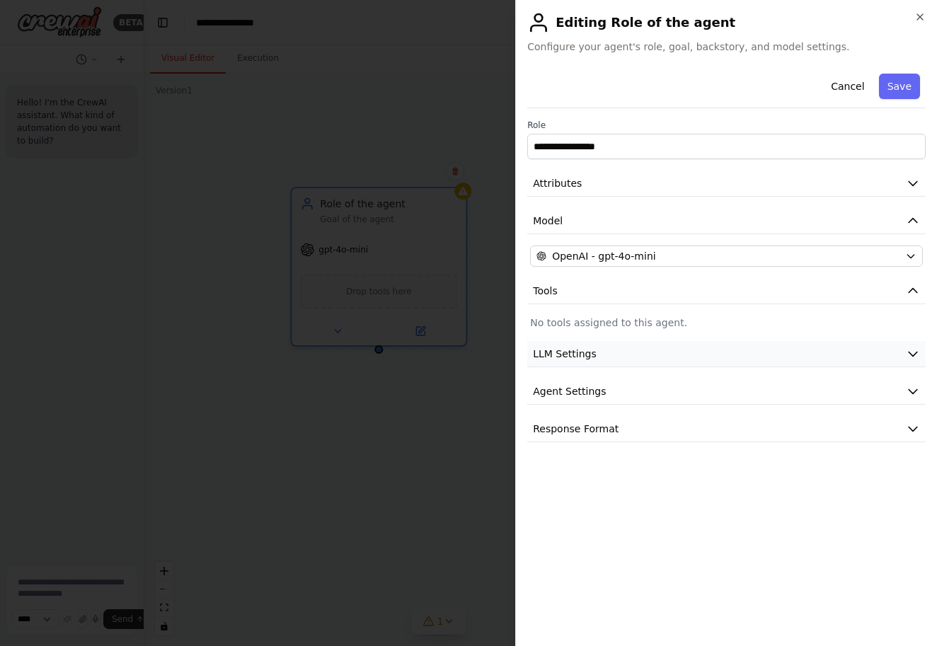
click at [639, 356] on button "LLM Settings" at bounding box center [726, 354] width 398 height 26
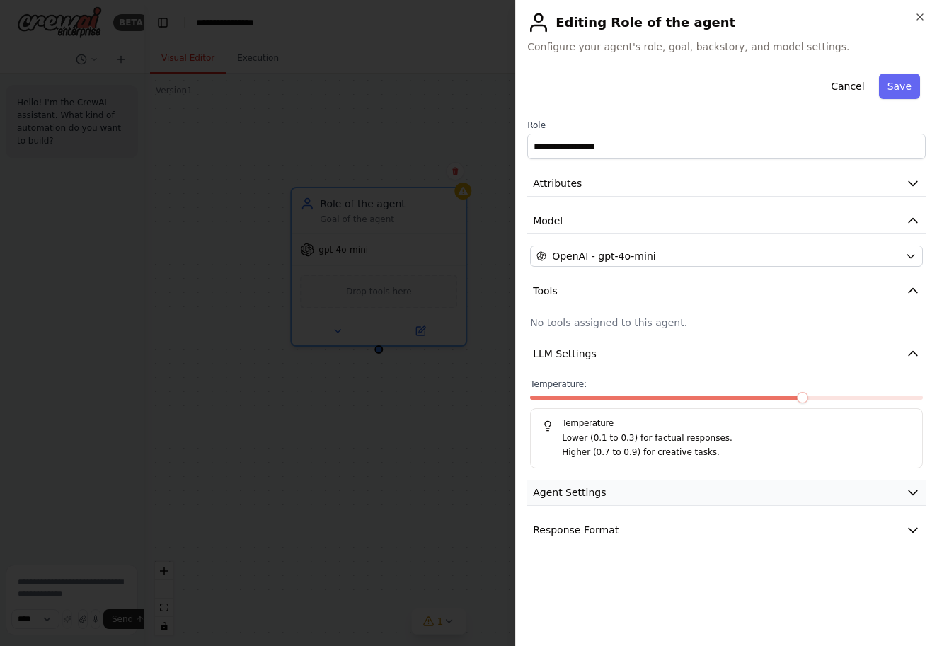
click at [623, 484] on button "Agent Settings" at bounding box center [726, 493] width 398 height 26
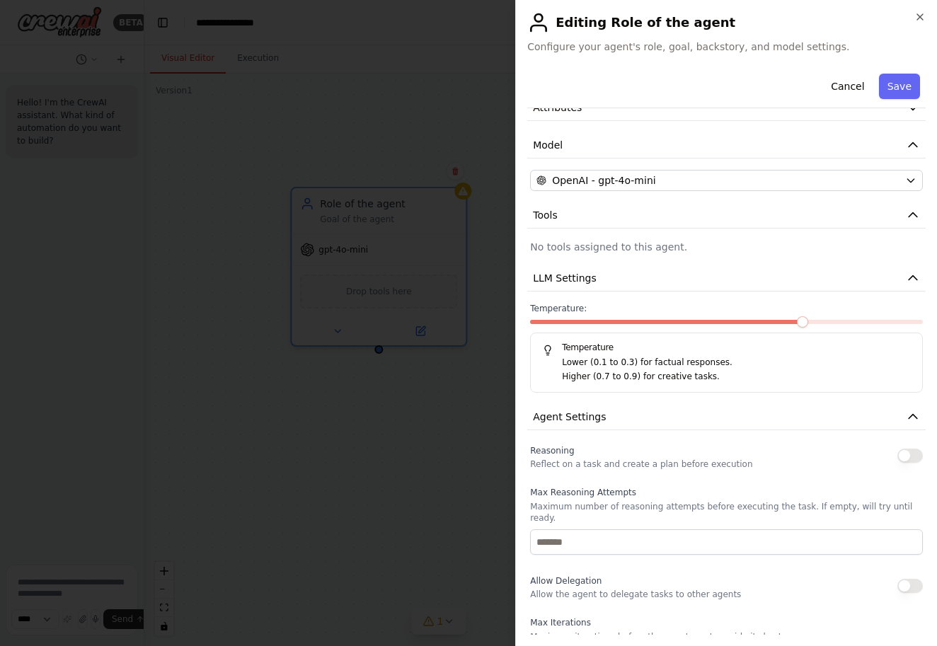
scroll to position [79, 0]
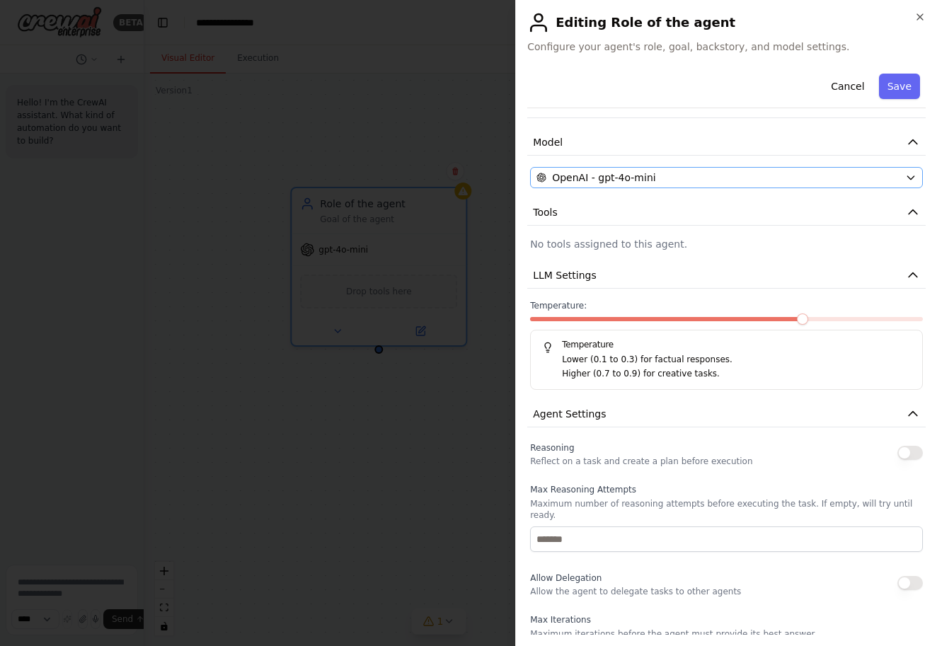
click at [751, 169] on button "OpenAI - gpt-4o-mini" at bounding box center [726, 177] width 393 height 21
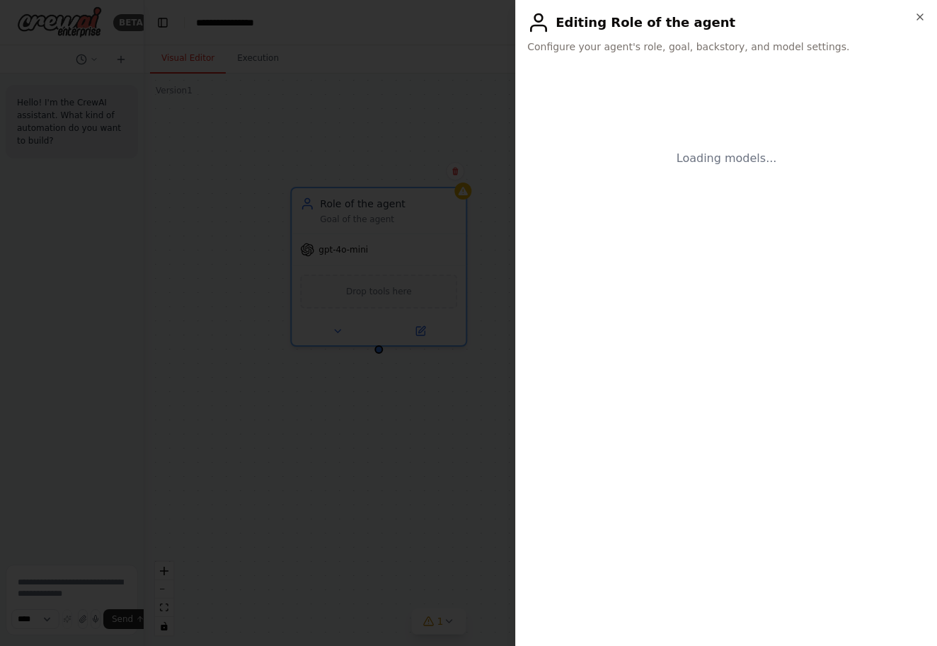
scroll to position [0, 0]
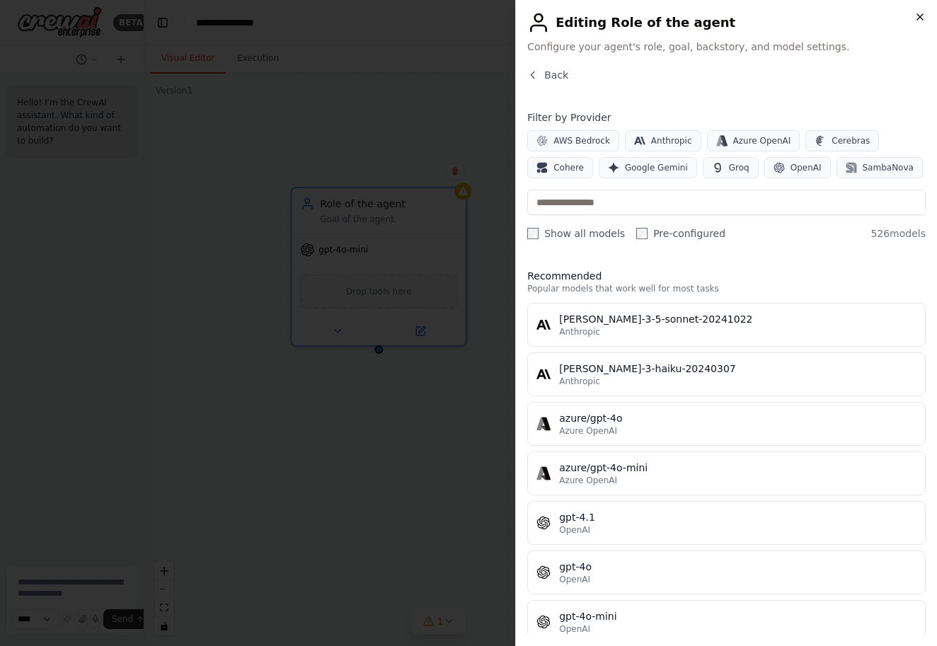
click at [918, 21] on icon "button" at bounding box center [919, 16] width 11 height 11
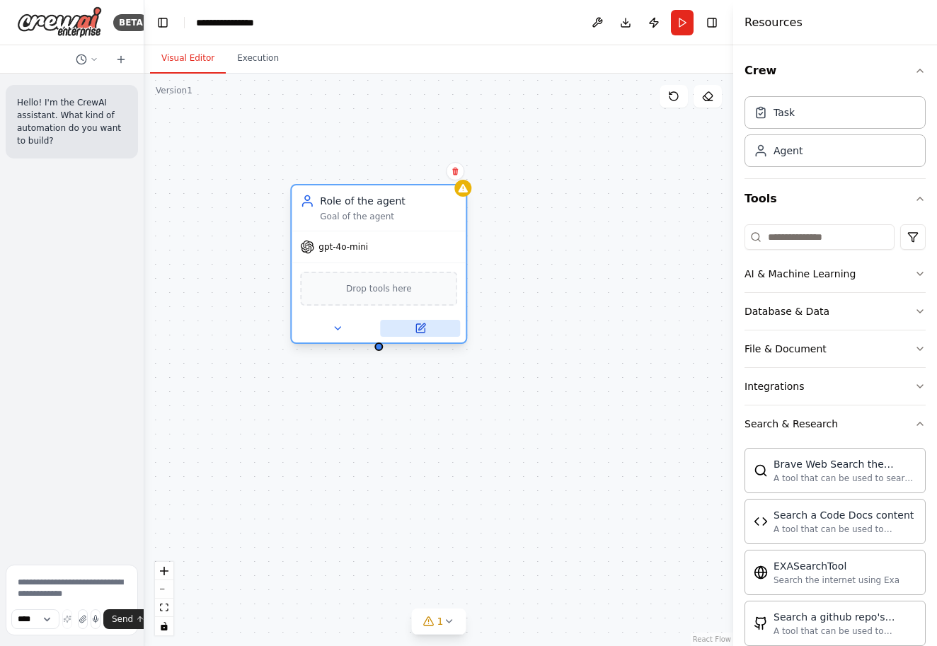
click at [427, 325] on button at bounding box center [420, 328] width 80 height 17
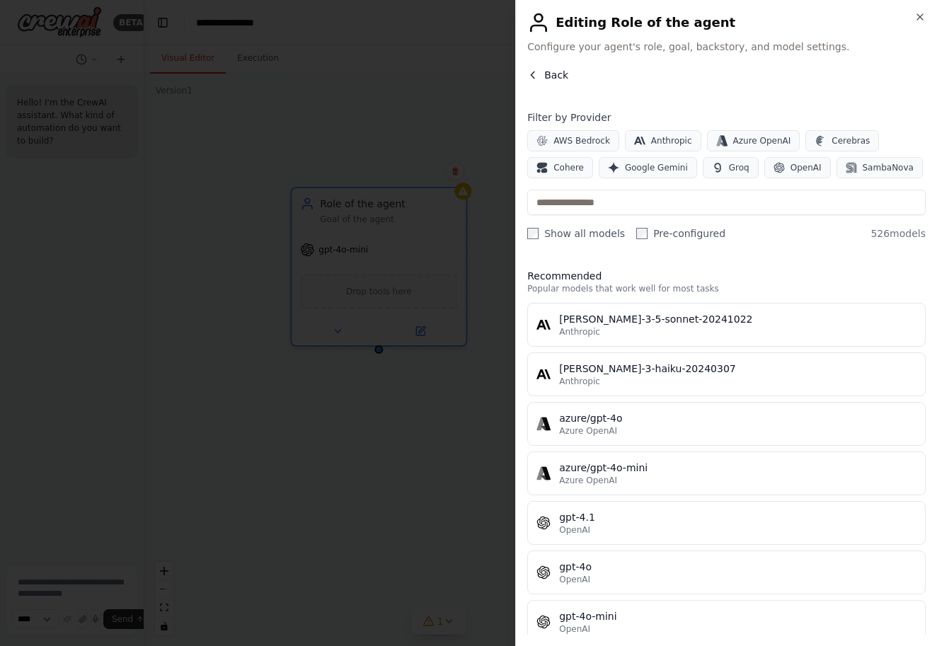
click at [540, 79] on button "Back" at bounding box center [547, 75] width 41 height 14
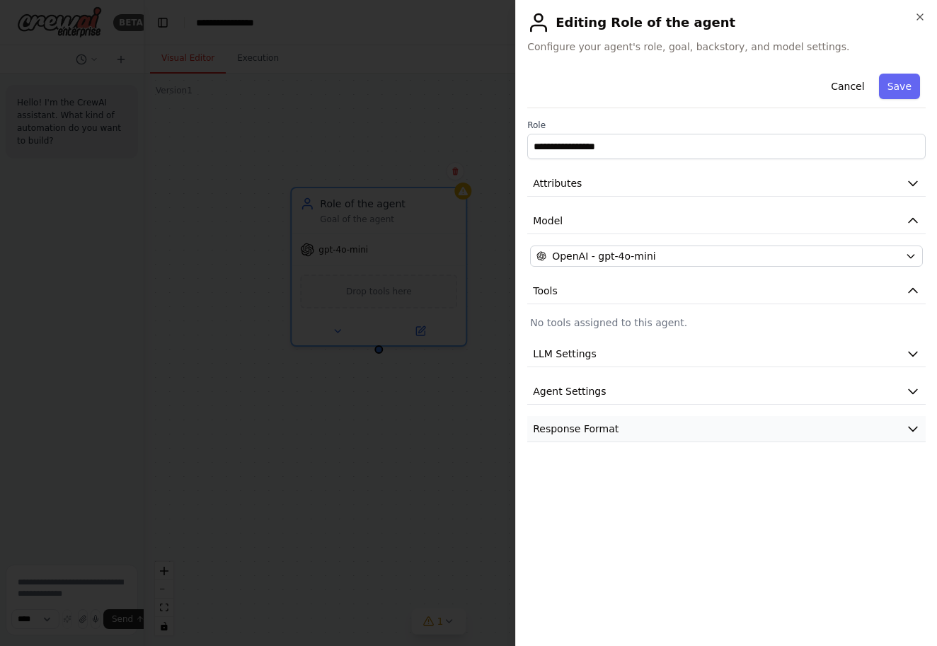
drag, startPoint x: 758, startPoint y: 444, endPoint x: 760, endPoint y: 427, distance: 17.1
click at [760, 431] on div "**********" at bounding box center [726, 351] width 398 height 567
click at [760, 426] on button "Response Format" at bounding box center [726, 429] width 398 height 26
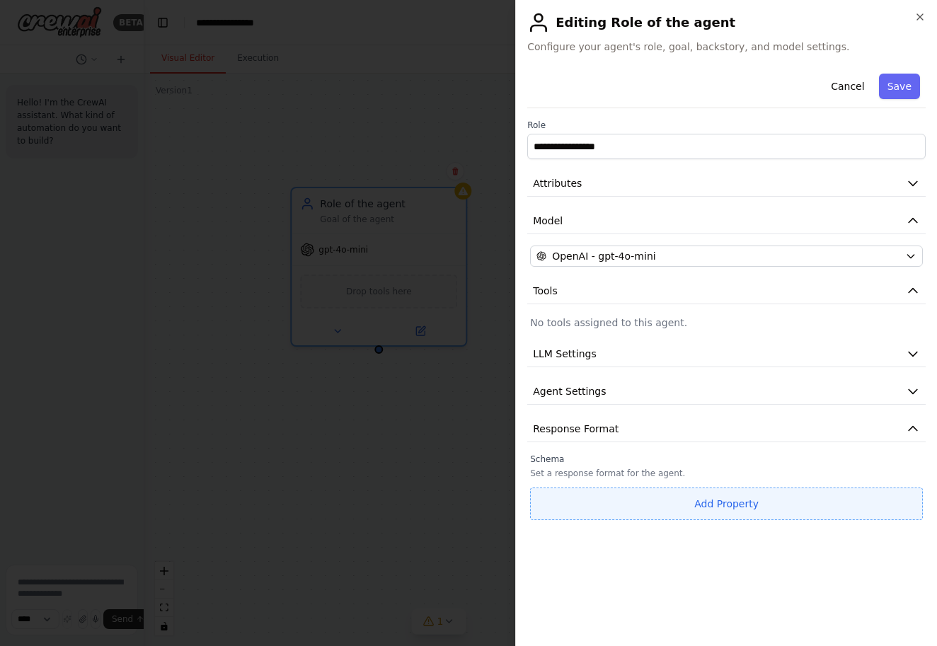
click at [657, 518] on button "Add Property" at bounding box center [726, 503] width 393 height 33
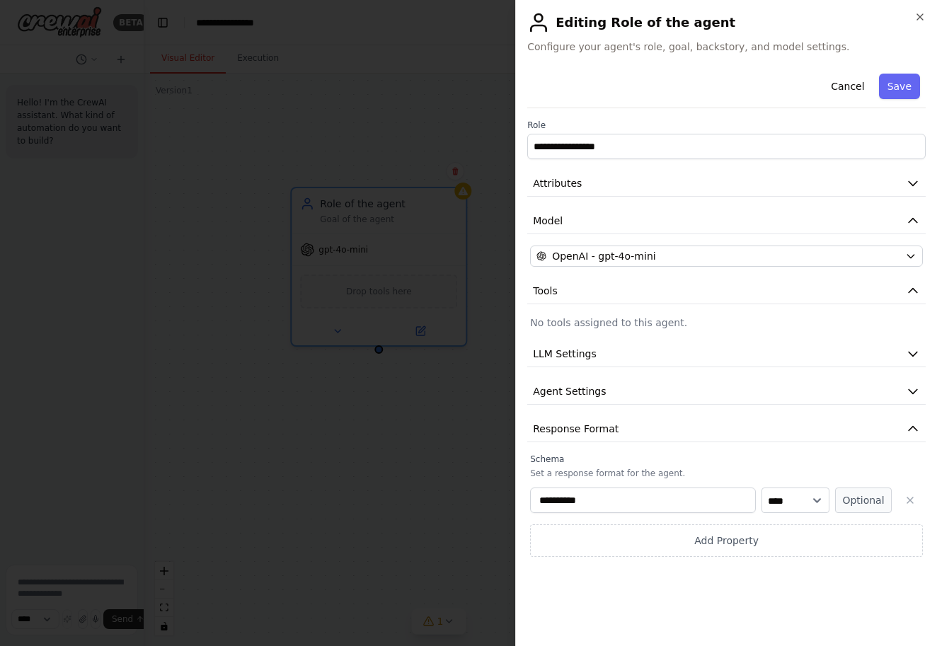
click at [627, 578] on div "**********" at bounding box center [726, 351] width 398 height 567
click at [635, 395] on button "Agent Settings" at bounding box center [726, 391] width 398 height 26
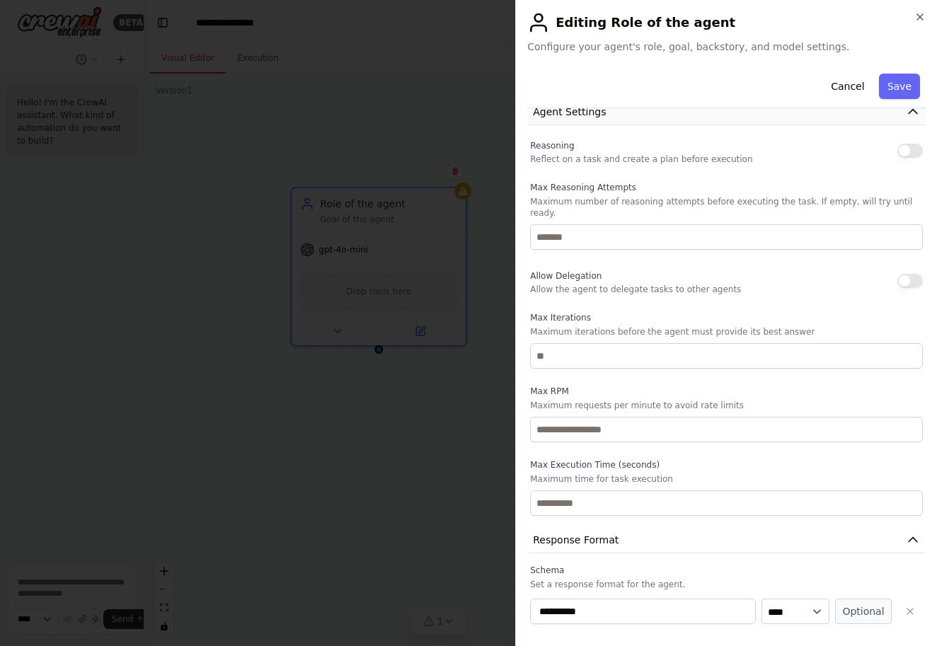
scroll to position [262, 0]
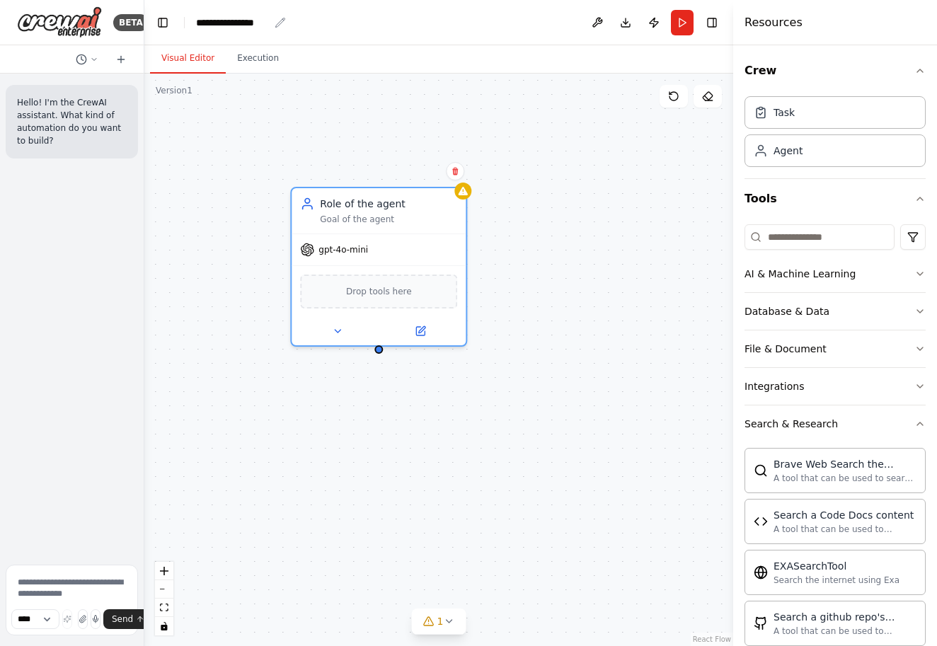
click at [248, 28] on div "**********" at bounding box center [232, 23] width 73 height 14
drag, startPoint x: 273, startPoint y: 27, endPoint x: 194, endPoint y: 23, distance: 79.3
click at [194, 23] on header "**********" at bounding box center [438, 22] width 589 height 45
